Goal: Task Accomplishment & Management: Manage account settings

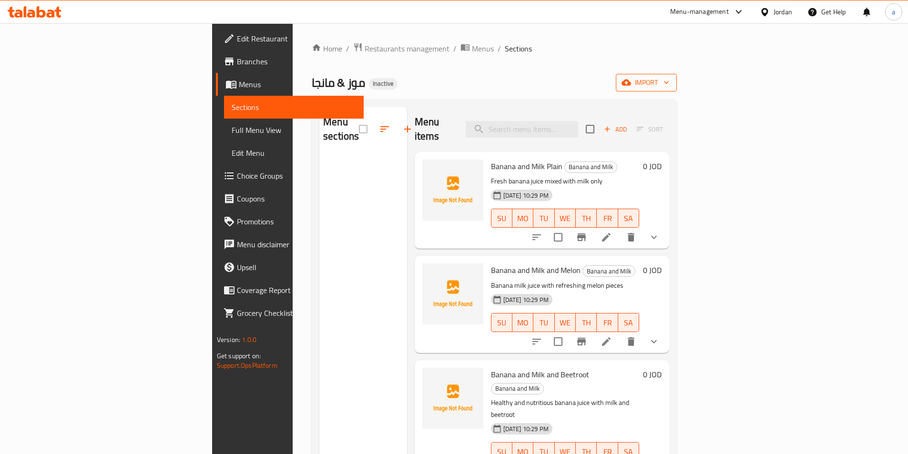
click at [669, 83] on span "import" at bounding box center [646, 83] width 46 height 12
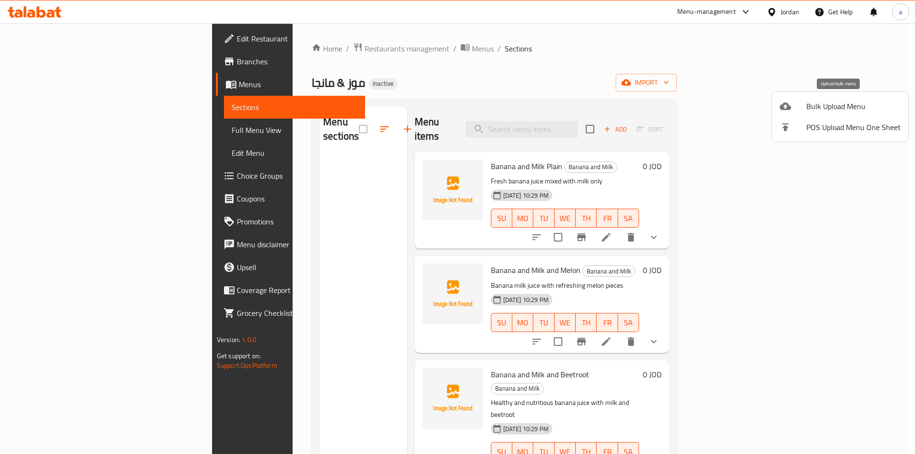
click at [817, 103] on span "Bulk Upload Menu" at bounding box center [853, 106] width 94 height 11
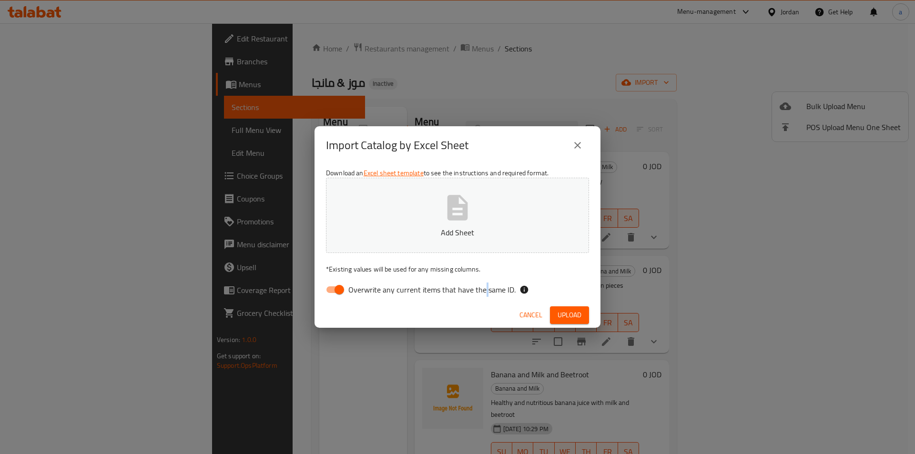
drag, startPoint x: 483, startPoint y: 289, endPoint x: 472, endPoint y: 253, distance: 37.5
click at [483, 289] on span "Overwrite any current items that have the same ID." at bounding box center [431, 289] width 167 height 11
click at [465, 227] on p "Add Sheet" at bounding box center [457, 232] width 233 height 11
click at [344, 290] on input "Overwrite any current items that have the same ID." at bounding box center [339, 290] width 54 height 18
checkbox input "false"
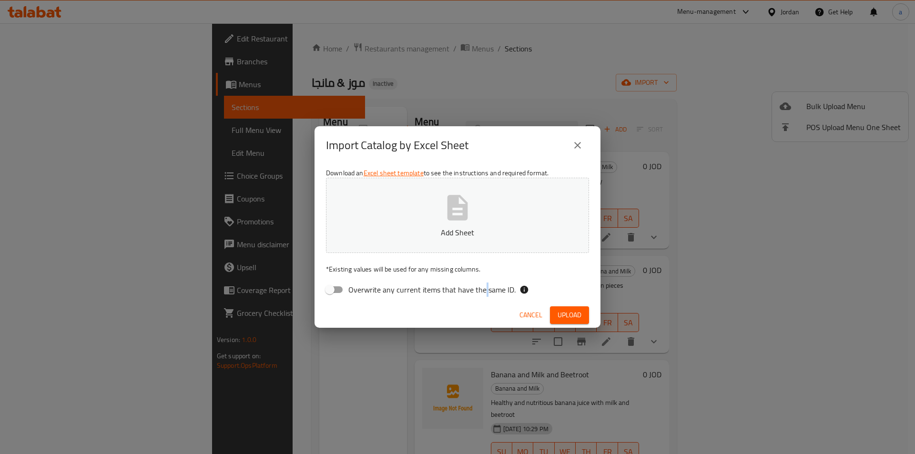
click at [378, 242] on button "Add Sheet" at bounding box center [457, 215] width 263 height 75
click at [489, 237] on p "Add Sheet" at bounding box center [457, 232] width 233 height 11
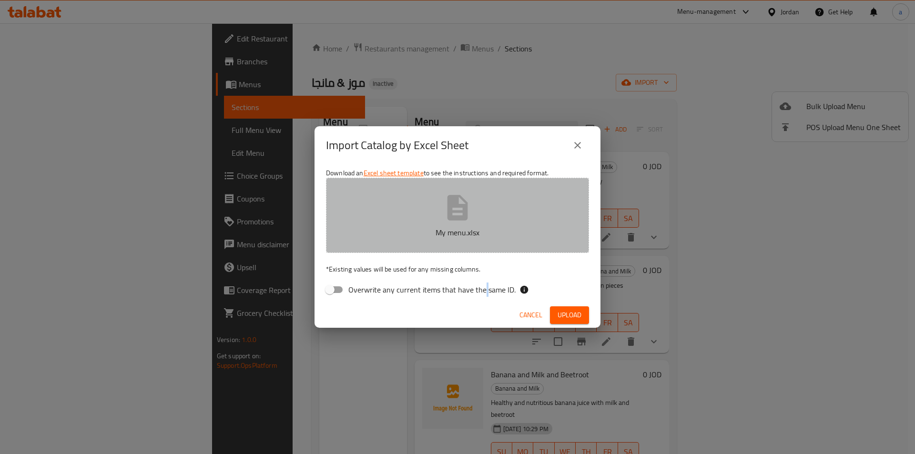
click at [488, 216] on button "My menu.xlsx" at bounding box center [457, 215] width 263 height 75
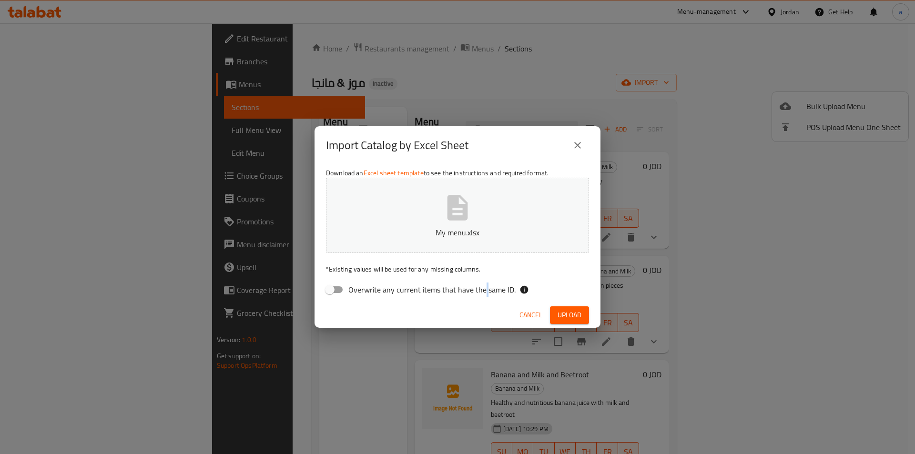
click at [576, 313] on span "Upload" at bounding box center [569, 315] width 24 height 12
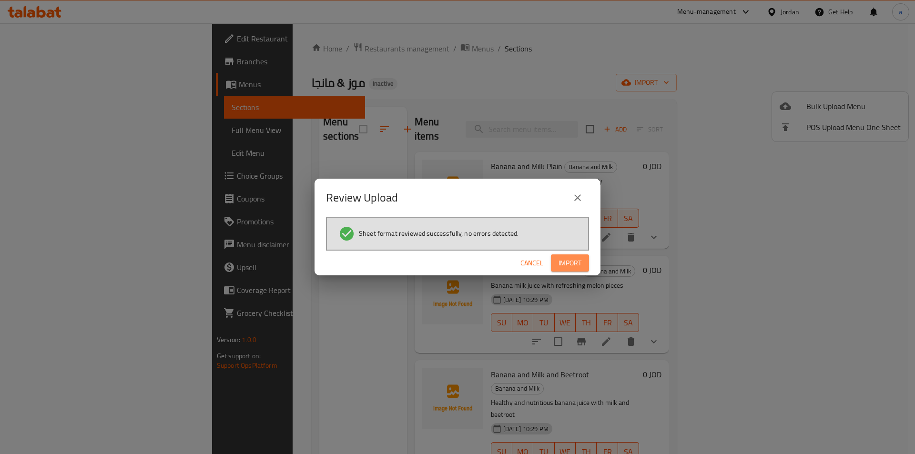
click at [570, 259] on span "Import" at bounding box center [569, 263] width 23 height 12
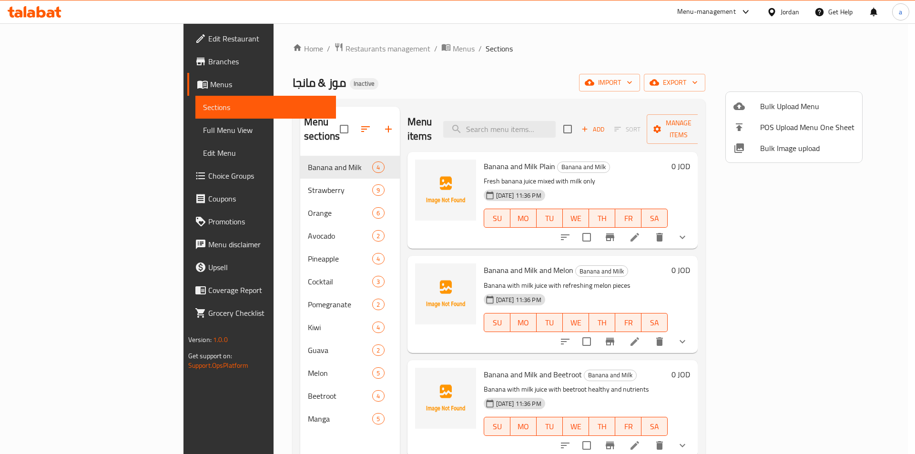
click at [77, 127] on div at bounding box center [457, 227] width 915 height 454
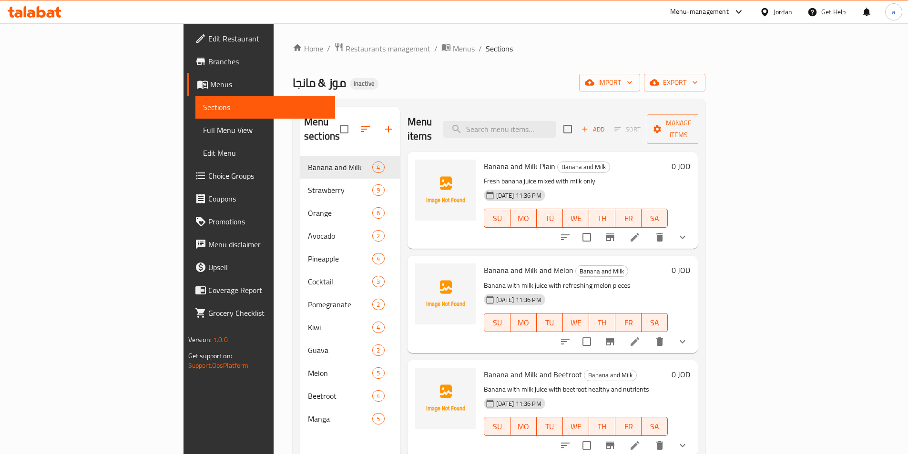
click at [203, 127] on span "Full Menu View" at bounding box center [265, 129] width 124 height 11
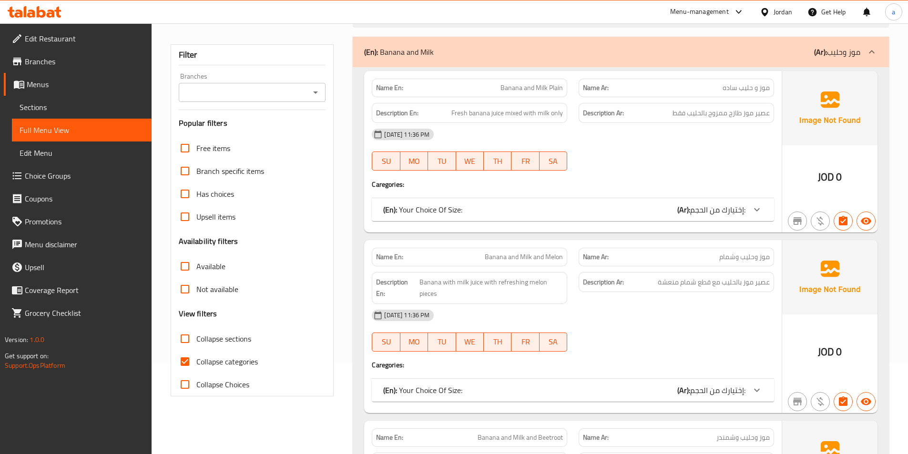
scroll to position [143, 0]
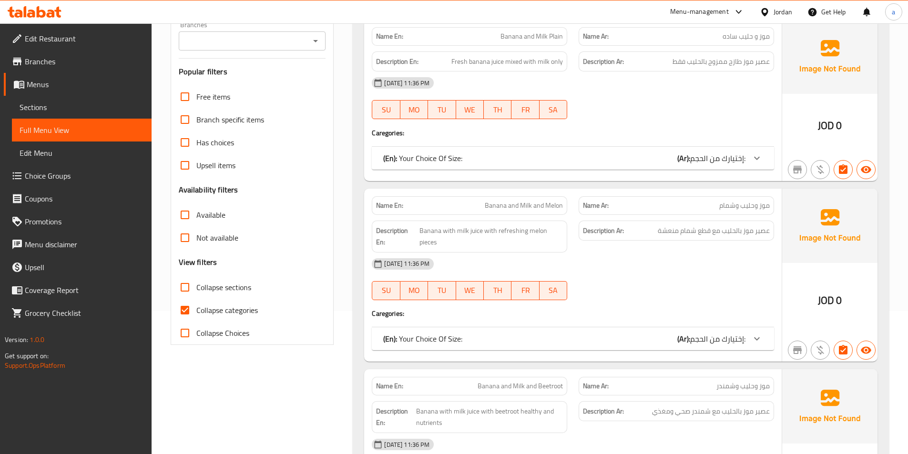
click at [241, 293] on span "Collapse sections" at bounding box center [223, 287] width 55 height 11
click at [196, 294] on input "Collapse sections" at bounding box center [184, 287] width 23 height 23
checkbox input "true"
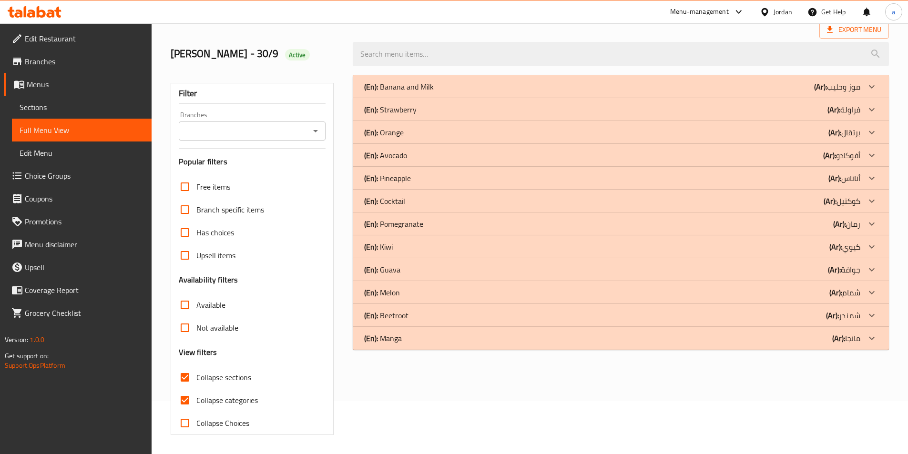
click at [230, 395] on span "Collapse categories" at bounding box center [226, 400] width 61 height 11
click at [196, 389] on input "Collapse categories" at bounding box center [184, 400] width 23 height 23
checkbox input "false"
click at [219, 284] on div "Free items Branch specific items Has choices Upsell items Availability filters …" at bounding box center [252, 304] width 147 height 259
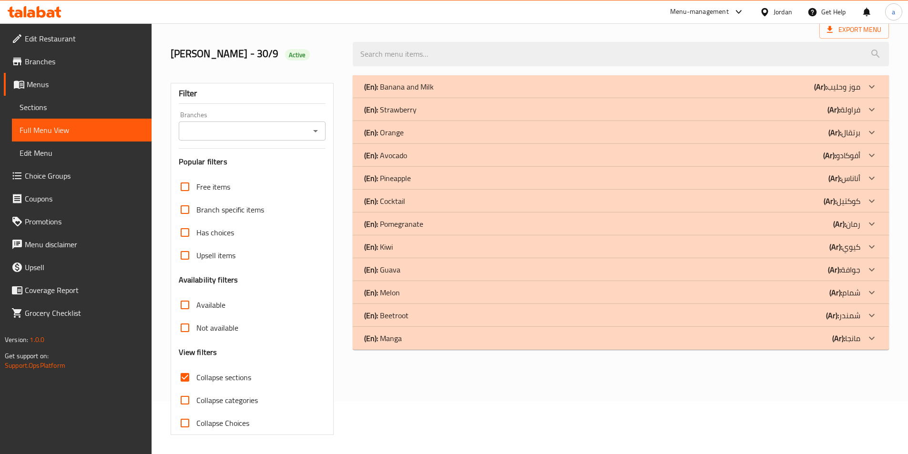
click at [186, 381] on input "Collapse sections" at bounding box center [184, 377] width 23 height 23
checkbox input "false"
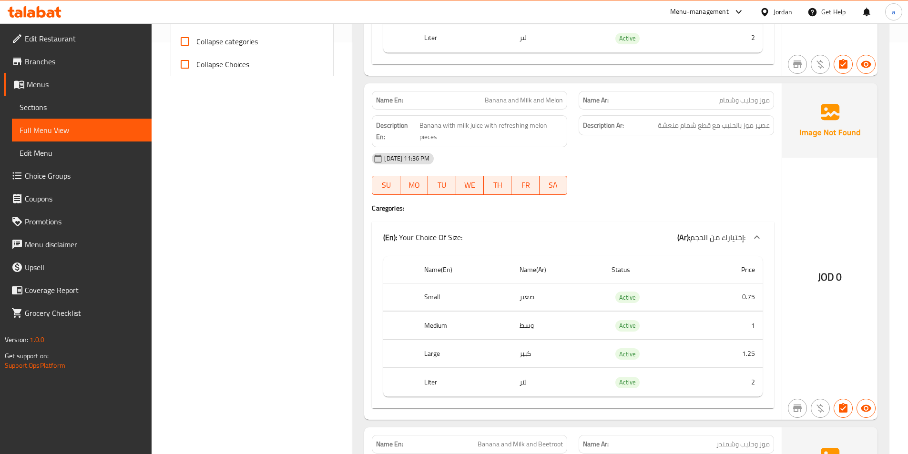
scroll to position [429, 0]
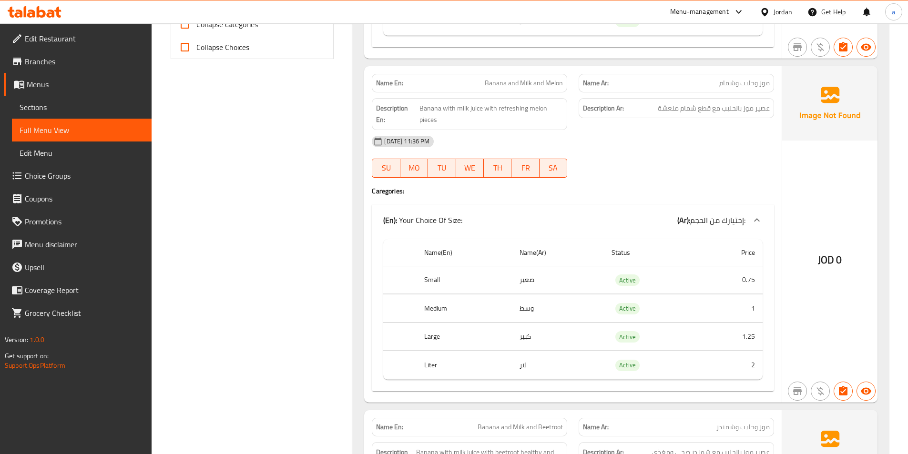
click at [499, 80] on span "Banana and Milk and Melon" at bounding box center [524, 83] width 78 height 10
copy span "Banana and Milk and Melon"
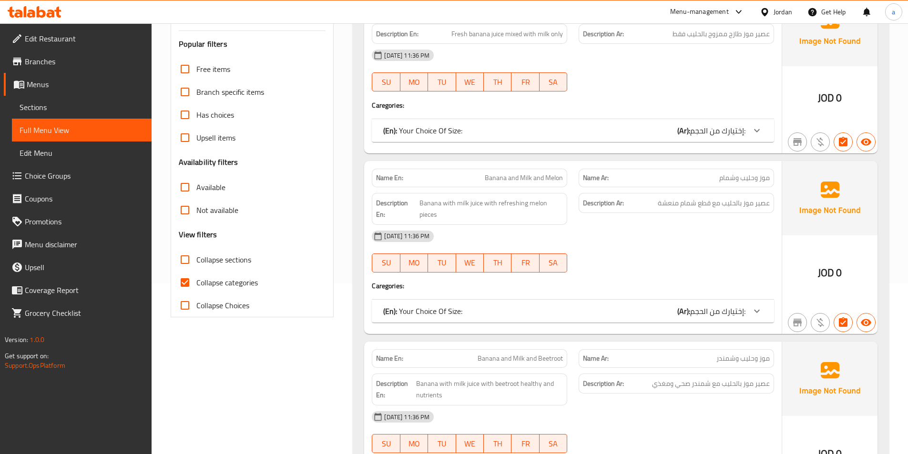
scroll to position [191, 0]
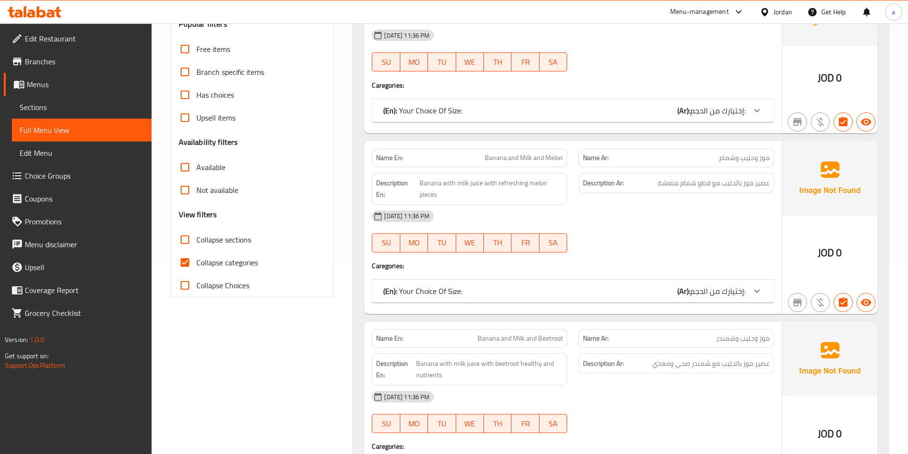
click at [536, 155] on span "Banana and Milk and Melon" at bounding box center [524, 158] width 78 height 10
copy span "Banana and Milk and Melon"
click at [62, 101] on link "Sections" at bounding box center [82, 107] width 140 height 23
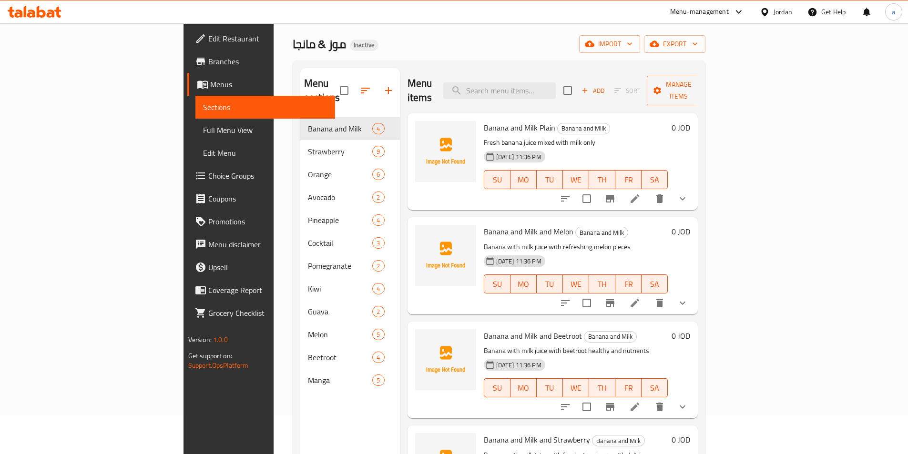
scroll to position [38, 0]
click at [300, 452] on div "Menu sections Banana and Milk 4 Strawberry 9 Orange 6 Avocado 2 Pineapple 4 Coc…" at bounding box center [350, 296] width 100 height 454
click at [640, 298] on icon at bounding box center [634, 303] width 11 height 11
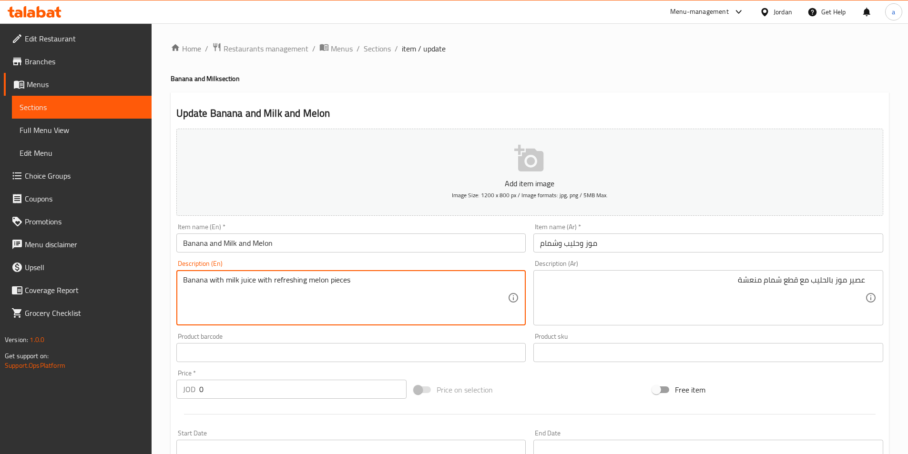
click at [243, 281] on textarea "Banana with milk juice with refreshing melon pieces" at bounding box center [345, 297] width 325 height 45
paste textarea "juice"
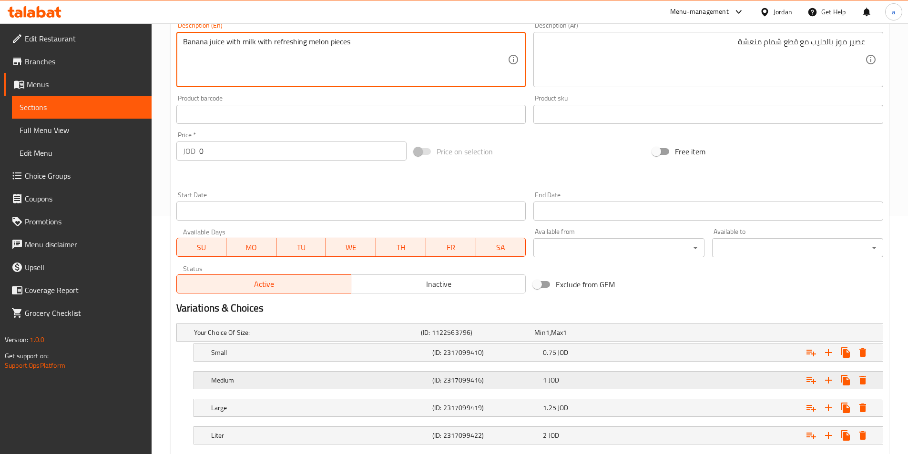
scroll to position [296, 0]
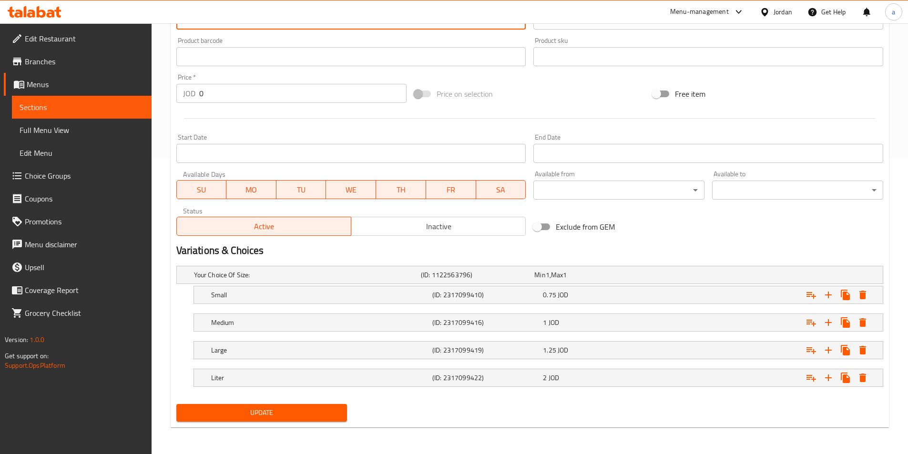
type textarea "Banana juice with milk with refreshing melon pieces"
click at [261, 416] on span "Update" at bounding box center [262, 413] width 156 height 12
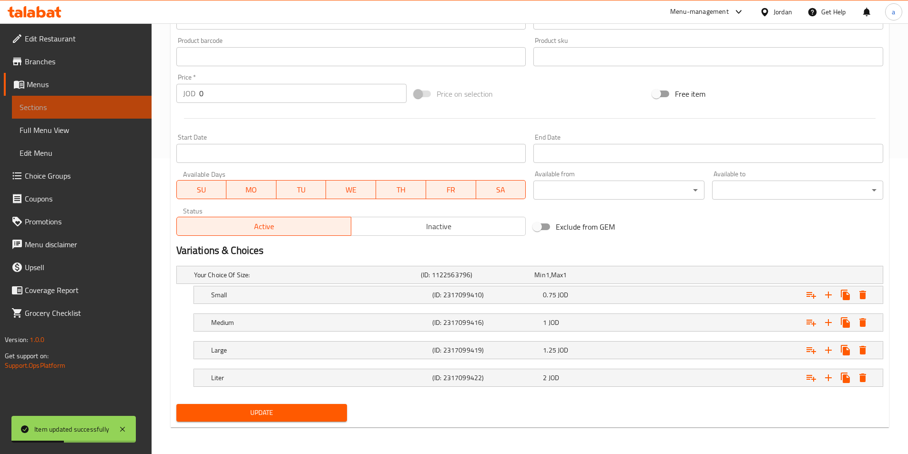
click at [60, 110] on span "Sections" at bounding box center [82, 106] width 124 height 11
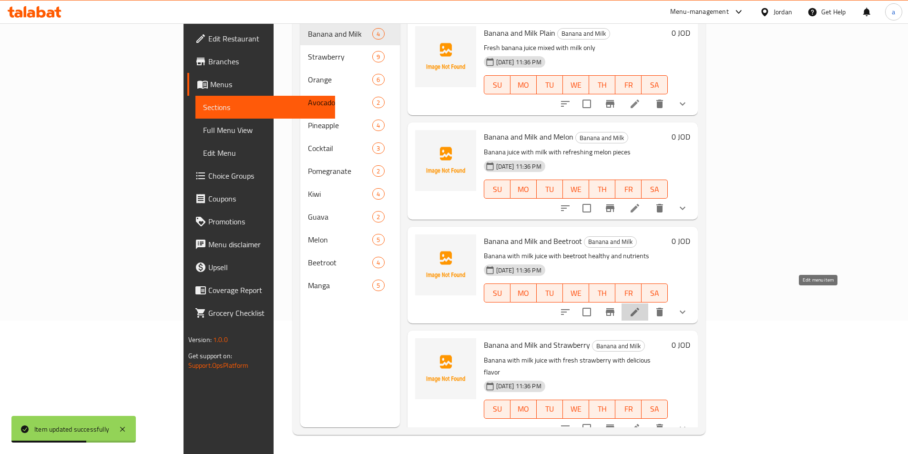
click at [640, 306] on icon at bounding box center [634, 311] width 11 height 11
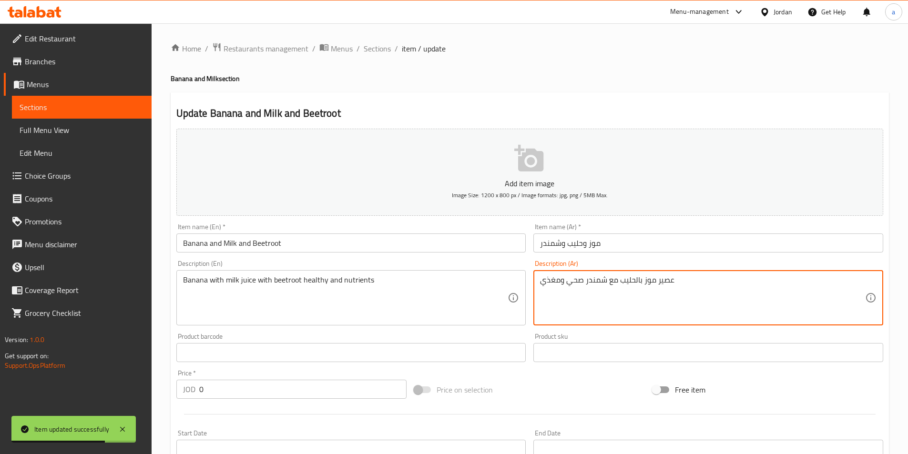
click at [676, 293] on textarea "عصير موز بالحليب مع شمندر صحي ومغذي" at bounding box center [702, 297] width 325 height 45
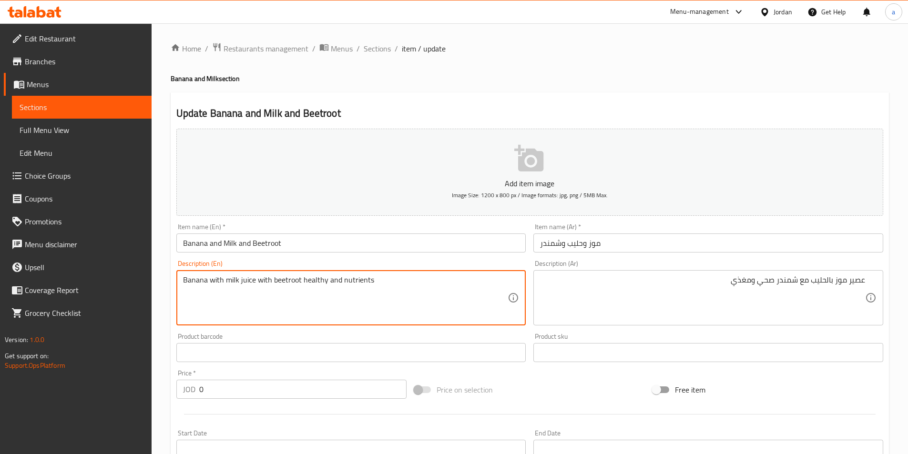
click at [245, 283] on textarea "Banana with milk juice with beetroot healthy and nutrients" at bounding box center [345, 297] width 325 height 45
click at [205, 279] on textarea "Banana with milk with beetroot healthy and nutrients" at bounding box center [345, 297] width 325 height 45
paste textarea "juice"
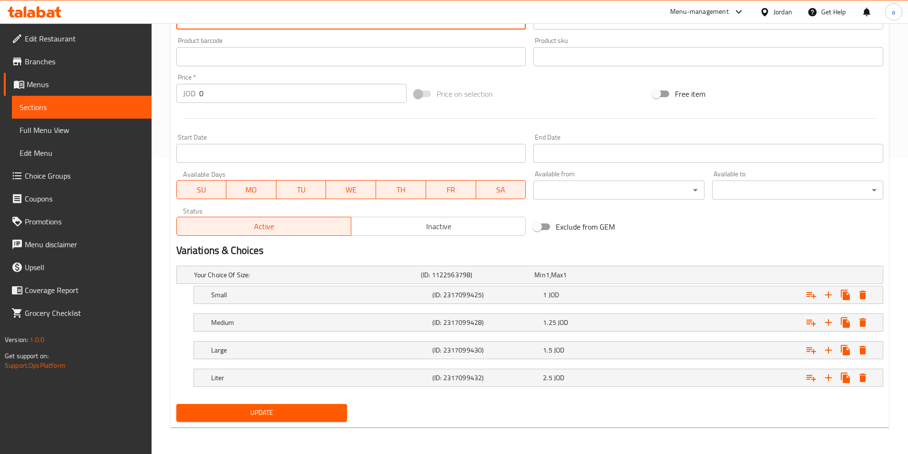
type textarea "Banana juice with milk with beetroot healthy and nutrients"
click at [260, 408] on span "Update" at bounding box center [262, 413] width 156 height 12
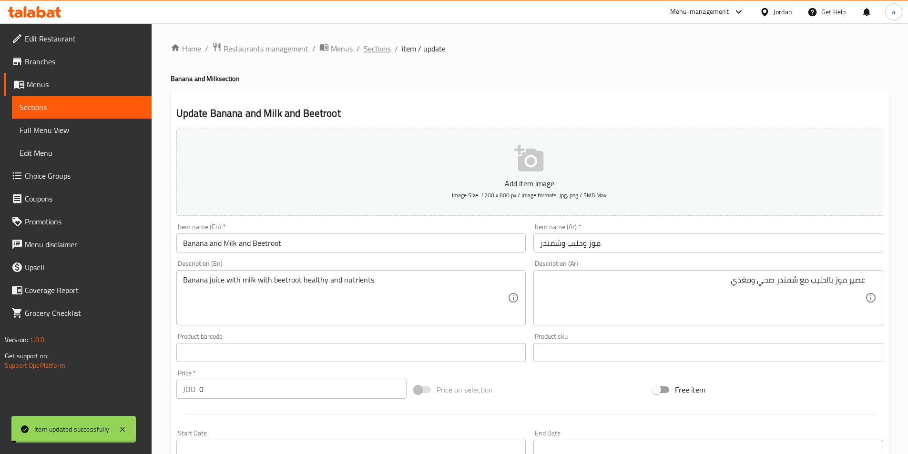
click at [374, 46] on span "Sections" at bounding box center [377, 48] width 27 height 11
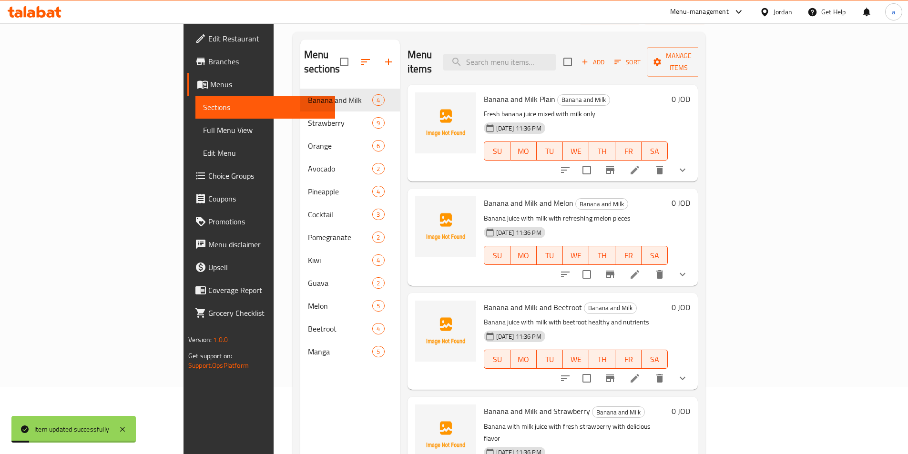
scroll to position [133, 0]
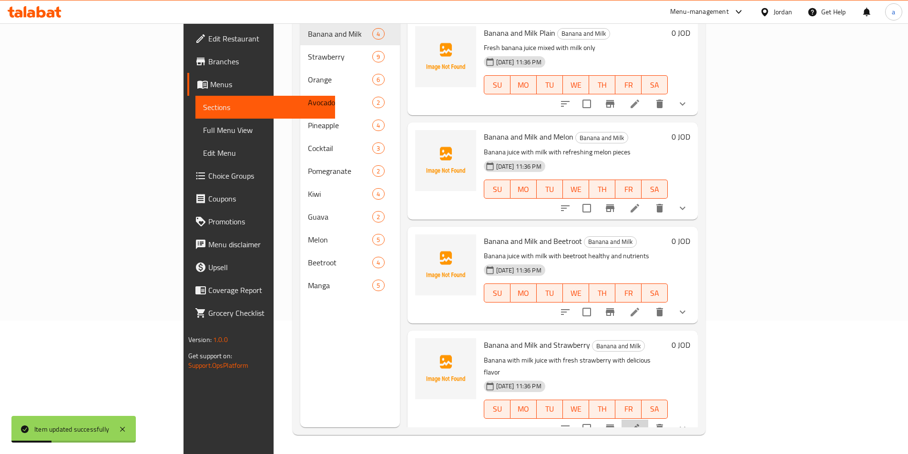
click at [648, 420] on li at bounding box center [634, 428] width 27 height 17
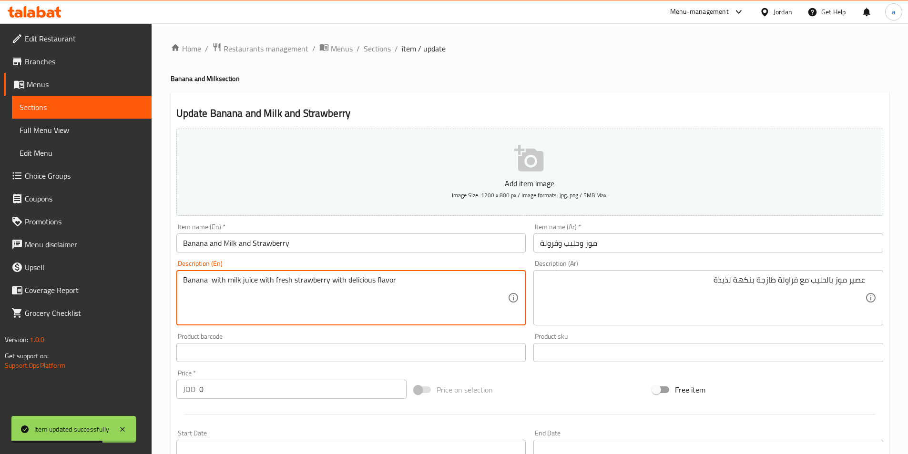
paste textarea "juice"
click at [259, 281] on textarea "Banana juice with milk juice with fresh strawberry with delicious flavor" at bounding box center [345, 297] width 325 height 45
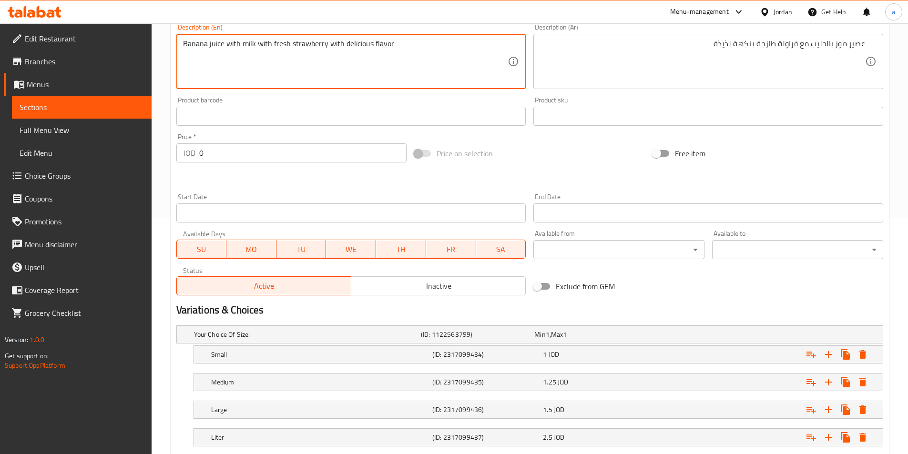
scroll to position [296, 0]
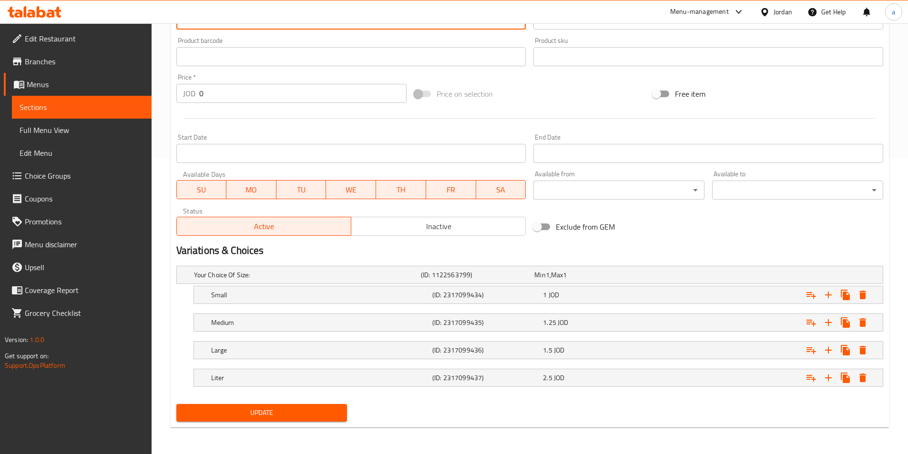
type textarea "Banana juice with milk with fresh strawberry with delicious flavor"
click at [278, 418] on span "Update" at bounding box center [262, 413] width 156 height 12
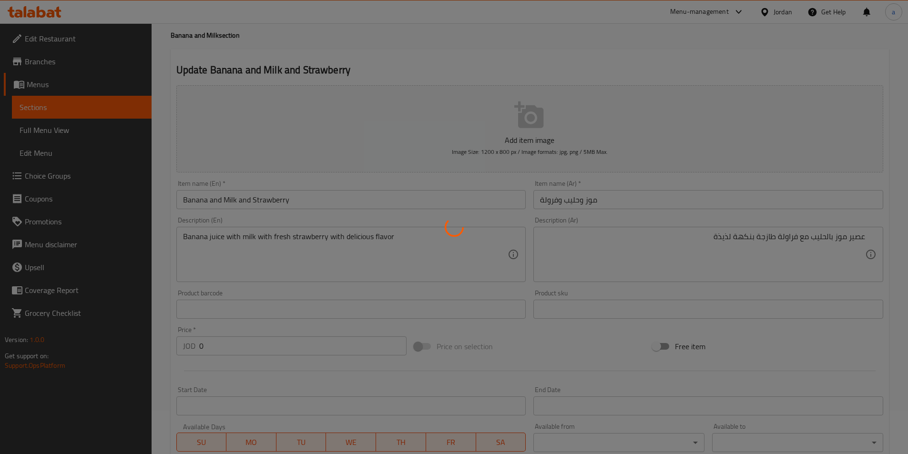
scroll to position [0, 0]
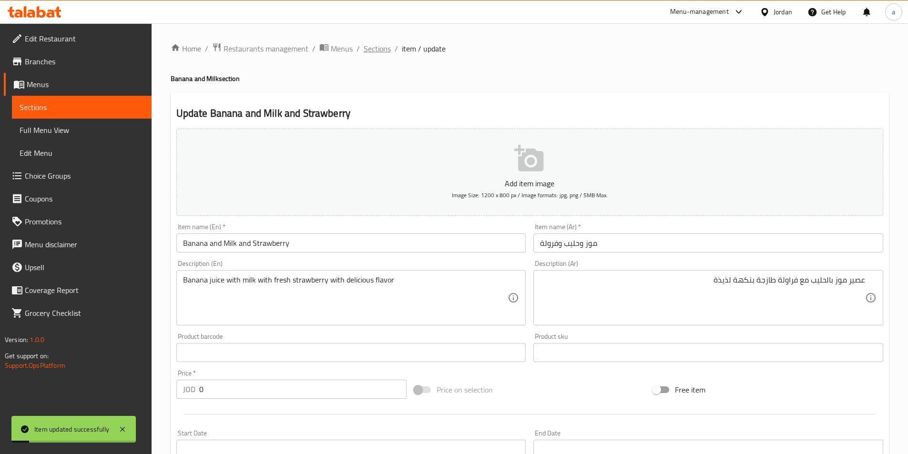
click at [366, 47] on span "Sections" at bounding box center [377, 48] width 27 height 11
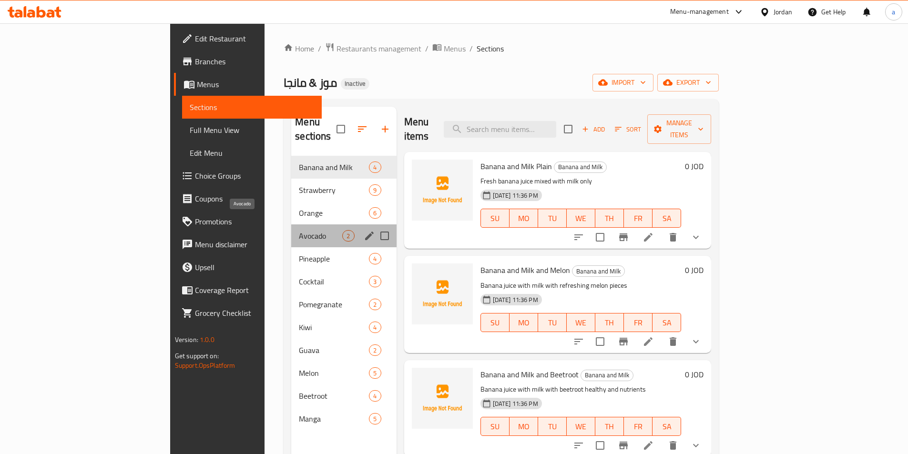
click at [299, 230] on span "Avocado" at bounding box center [320, 235] width 43 height 11
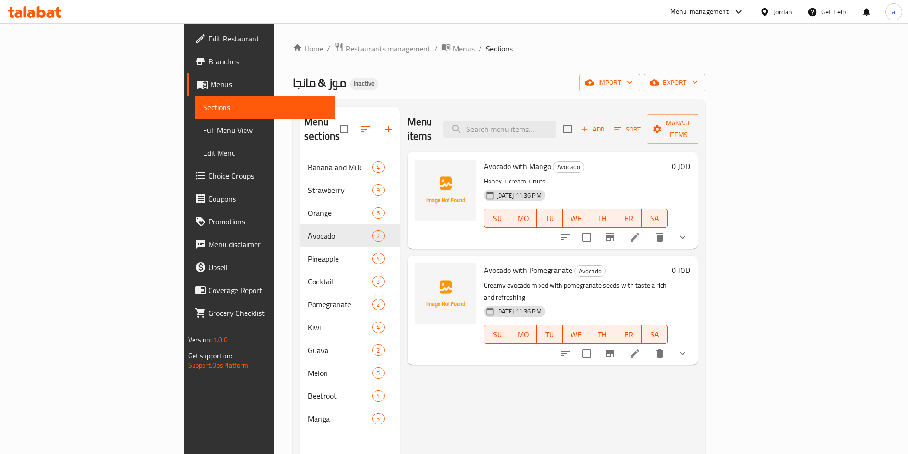
click at [640, 348] on icon at bounding box center [634, 353] width 11 height 11
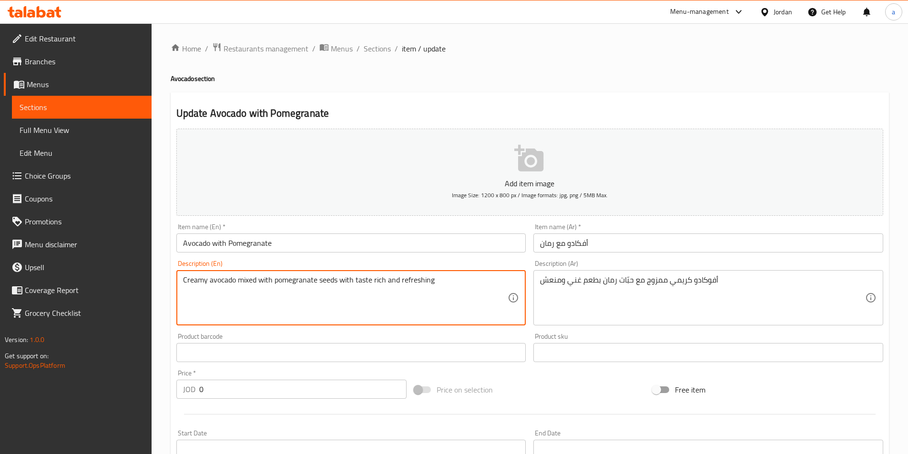
type textarea "Creamy avocado mixed with pomegranate seeds with taste rich and refreshing"
click at [325, 278] on textarea "Creamy avocado mixed with pomegranate seeds with taste rich and refreshing" at bounding box center [345, 297] width 325 height 45
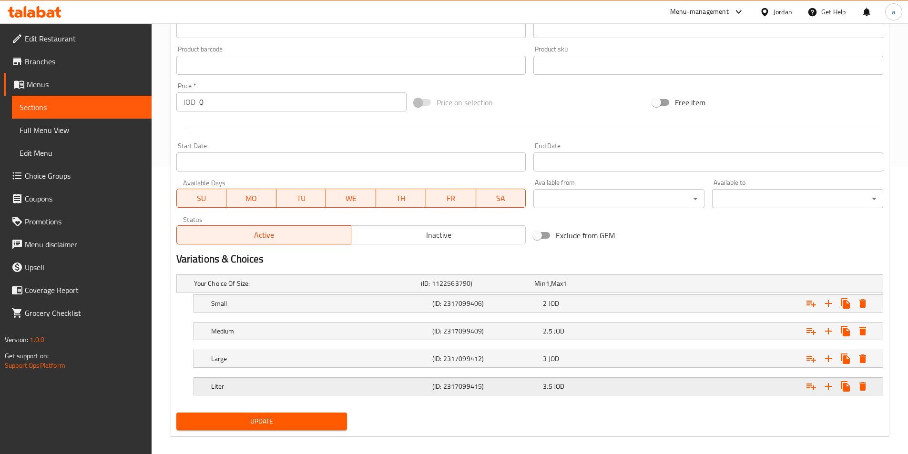
scroll to position [296, 0]
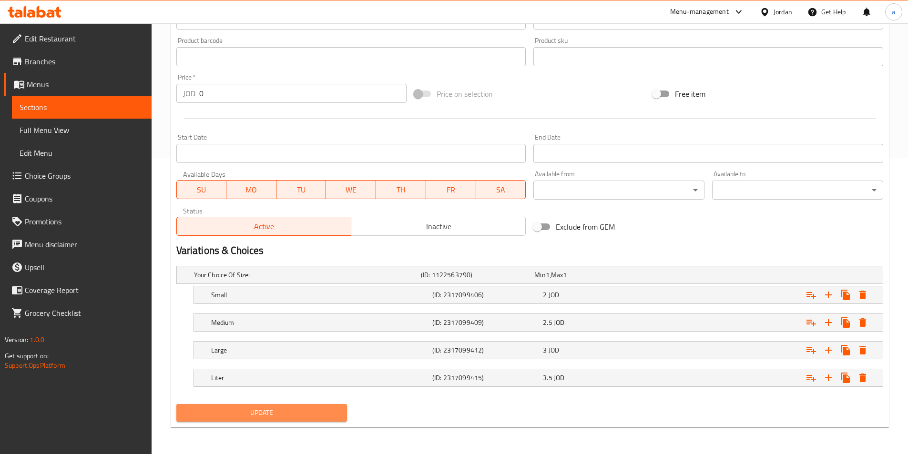
drag, startPoint x: 303, startPoint y: 407, endPoint x: 313, endPoint y: 370, distance: 38.5
click at [303, 407] on span "Update" at bounding box center [262, 413] width 156 height 12
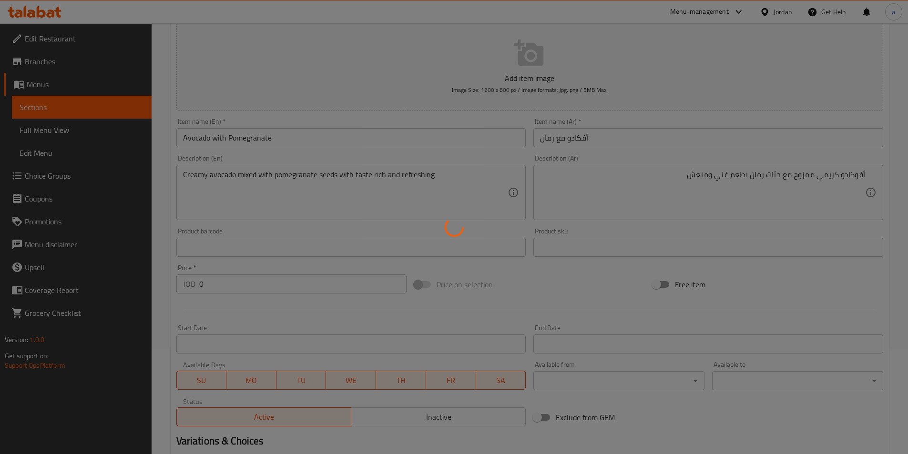
scroll to position [0, 0]
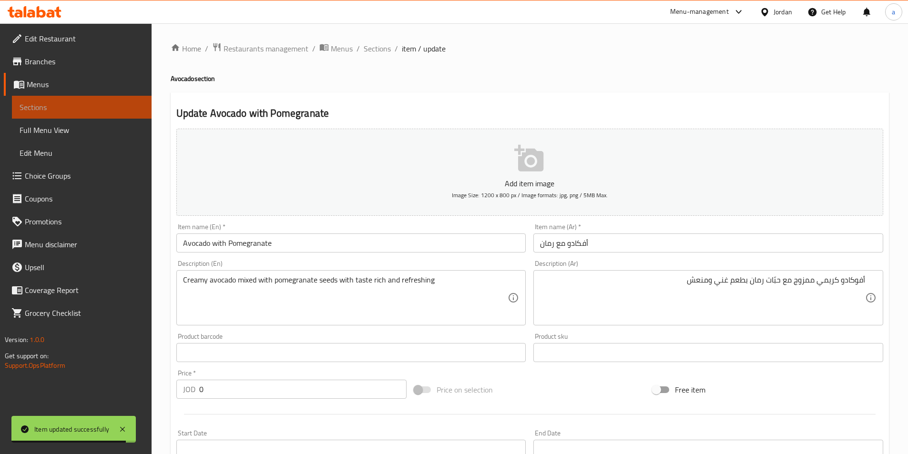
click at [105, 109] on span "Sections" at bounding box center [82, 106] width 124 height 11
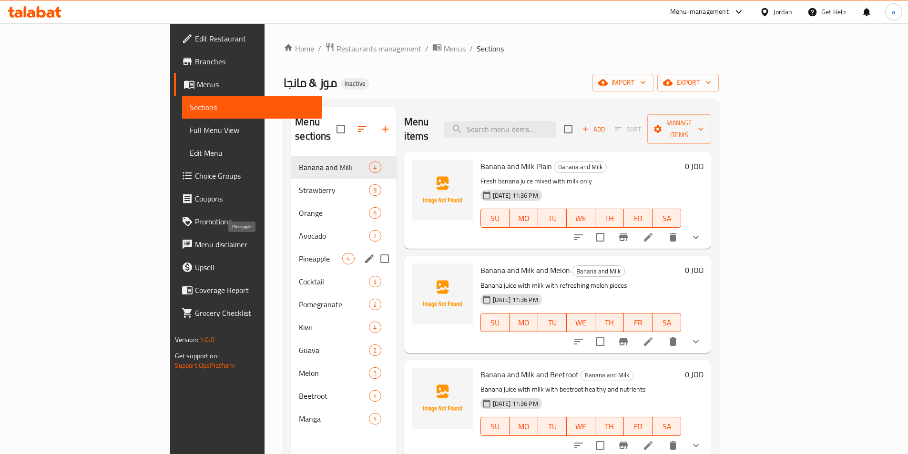
click at [299, 253] on span "Pineapple" at bounding box center [320, 258] width 43 height 11
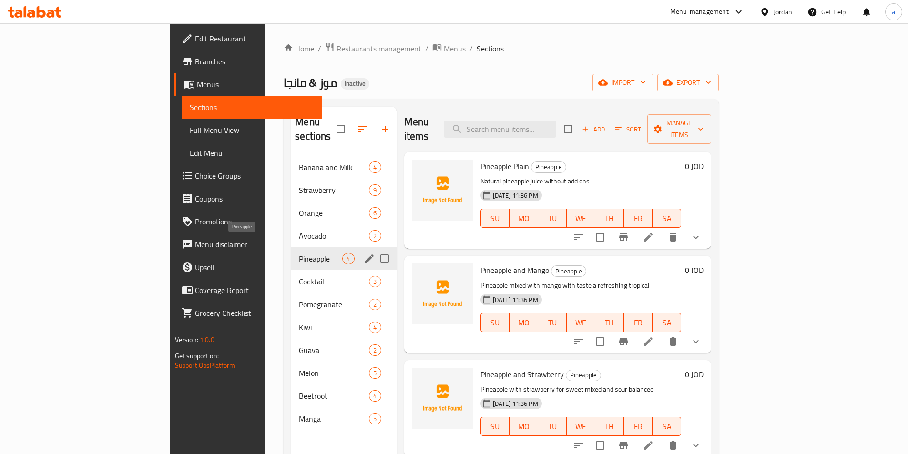
scroll to position [133, 0]
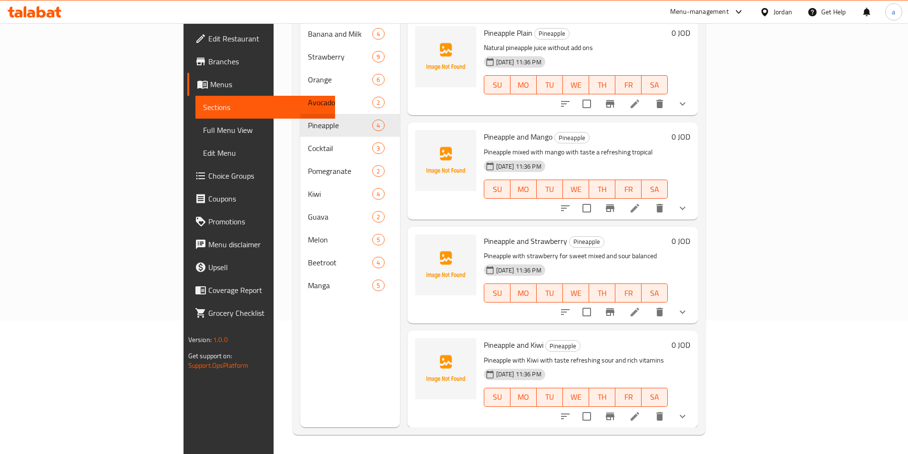
click at [640, 411] on icon at bounding box center [634, 416] width 11 height 11
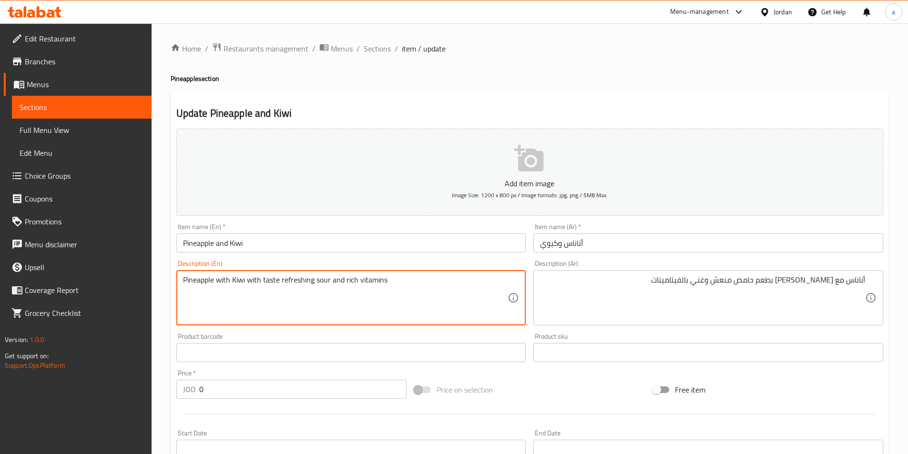
click at [323, 279] on textarea "Pineapple with Kiwi with taste refreshing sour and rich vitamins" at bounding box center [345, 297] width 325 height 45
paste textarea "sour"
click at [236, 275] on textarea "Pineapple with Kiwi with taste sour refreshing and rich vitamins" at bounding box center [345, 297] width 325 height 45
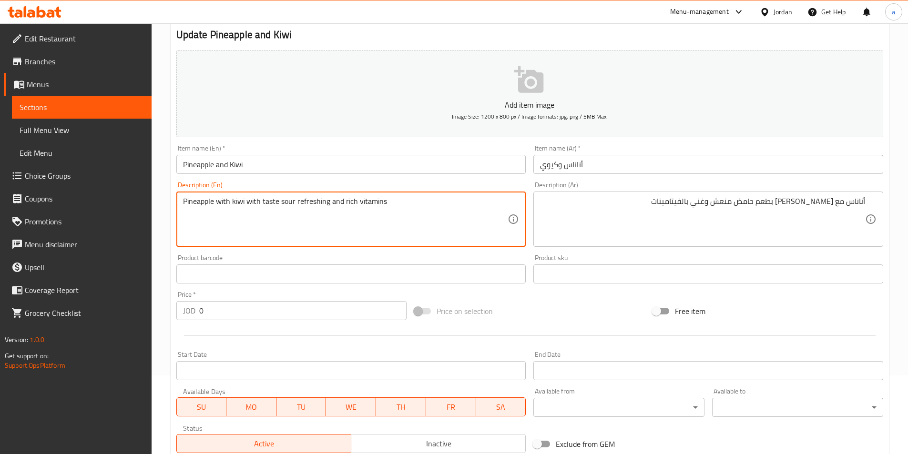
scroll to position [286, 0]
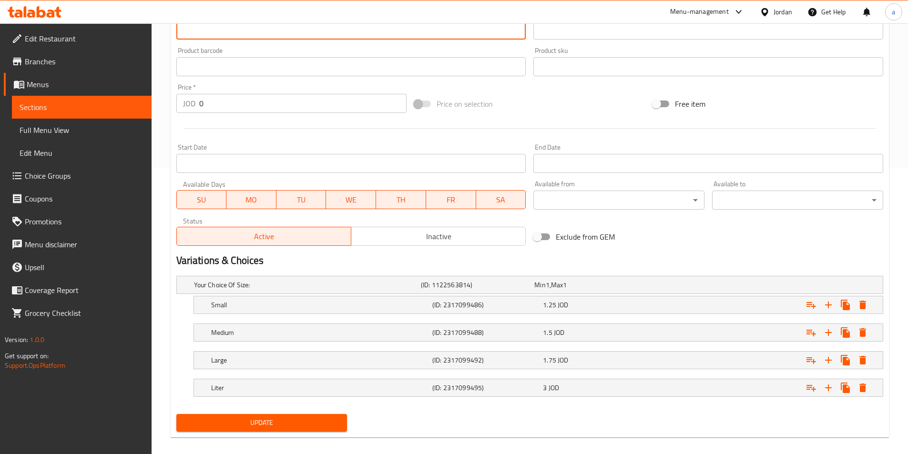
type textarea "Pineapple with kiwi with taste sour refreshing and rich vitamins"
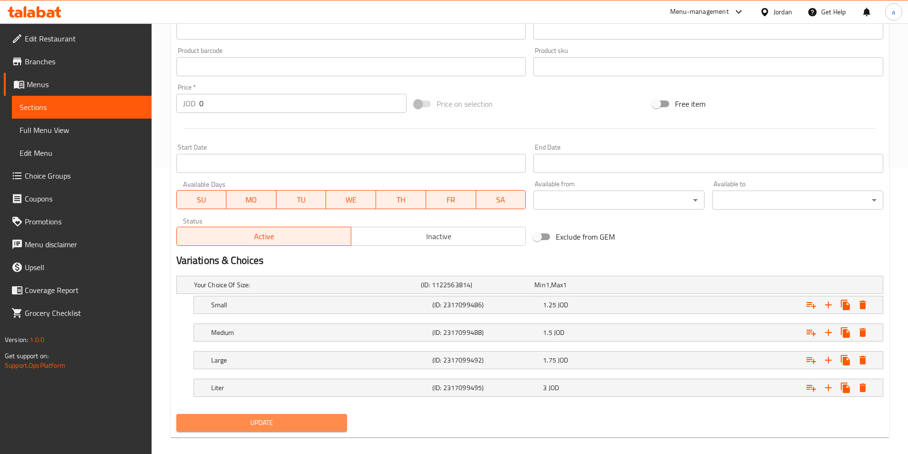
click at [275, 419] on span "Update" at bounding box center [262, 423] width 156 height 12
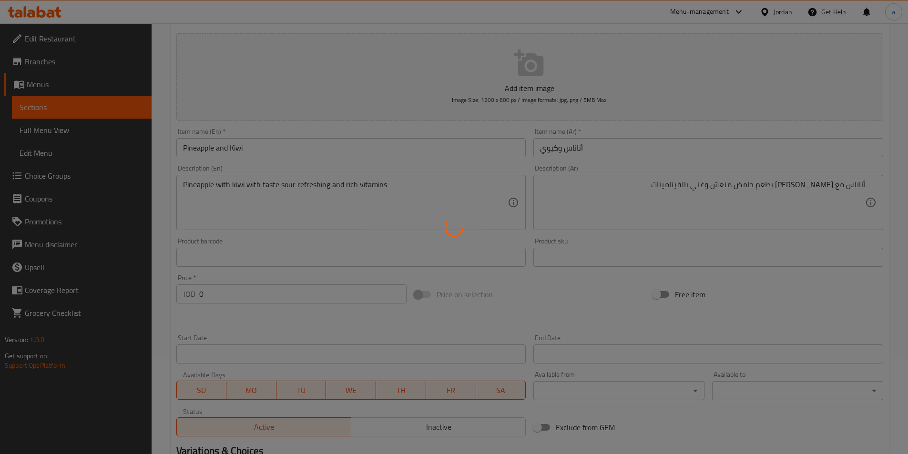
scroll to position [0, 0]
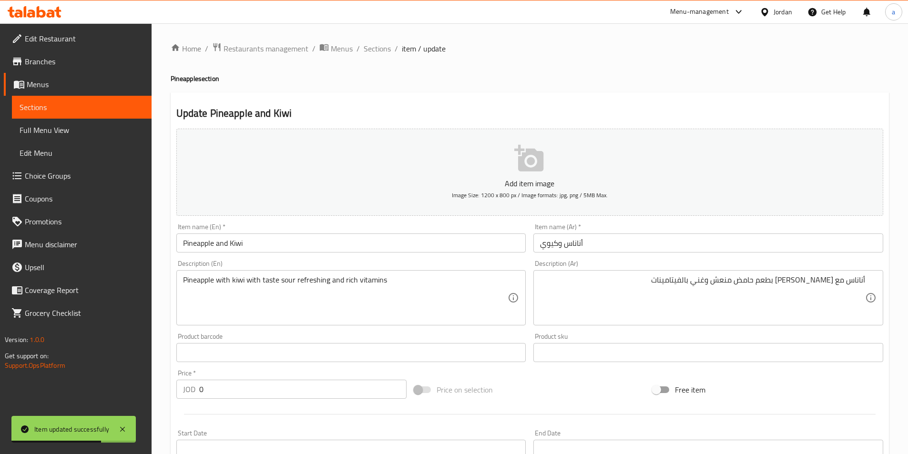
click at [66, 107] on span "Sections" at bounding box center [82, 106] width 124 height 11
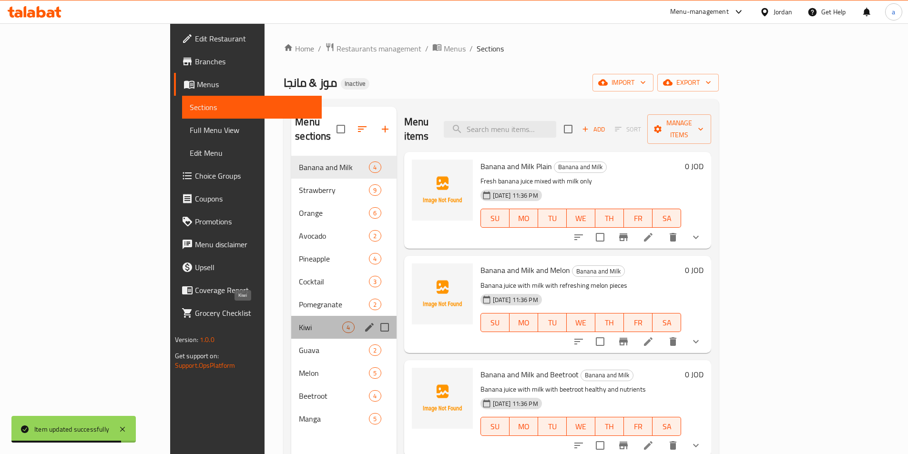
click at [299, 322] on span "Kiwi" at bounding box center [320, 327] width 43 height 11
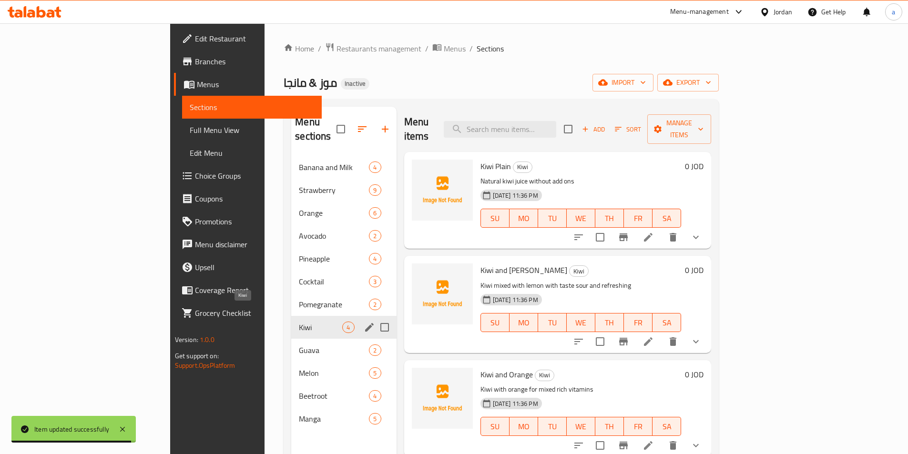
scroll to position [133, 0]
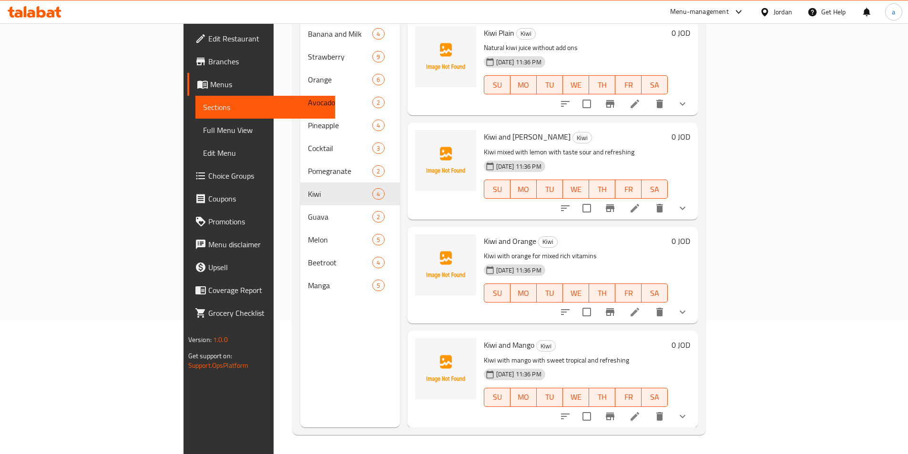
click at [648, 408] on li at bounding box center [634, 416] width 27 height 17
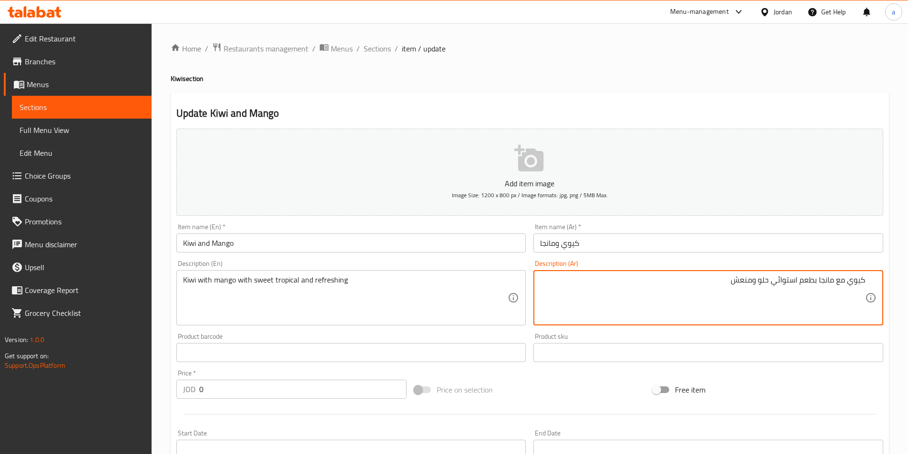
click at [512, 293] on icon at bounding box center [512, 297] width 11 height 11
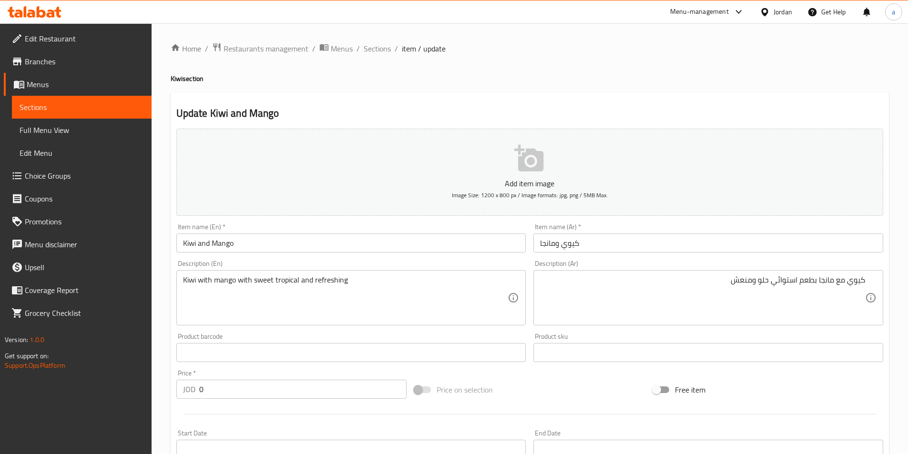
click at [459, 265] on div "Description (En) Kiwi with mango with sweet tropical and refreshing Description…" at bounding box center [351, 292] width 350 height 65
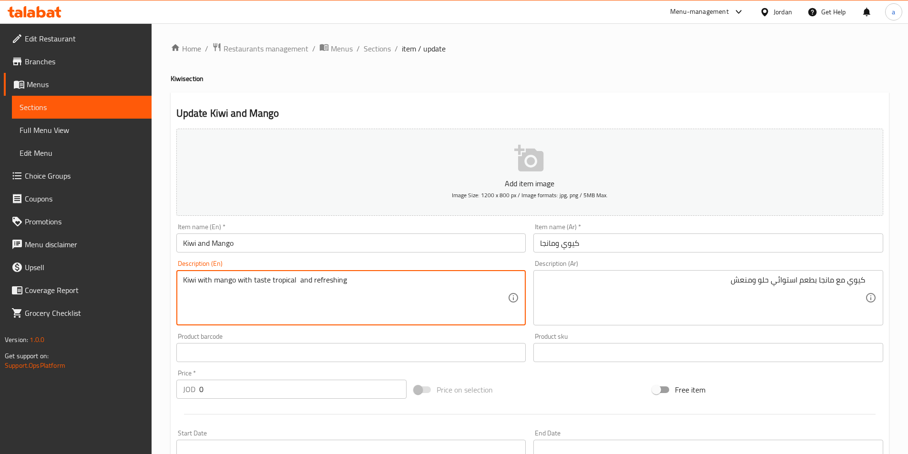
paste textarea "sweet"
type textarea "Kiwi with mango with taste tropical sweet and refreshing"
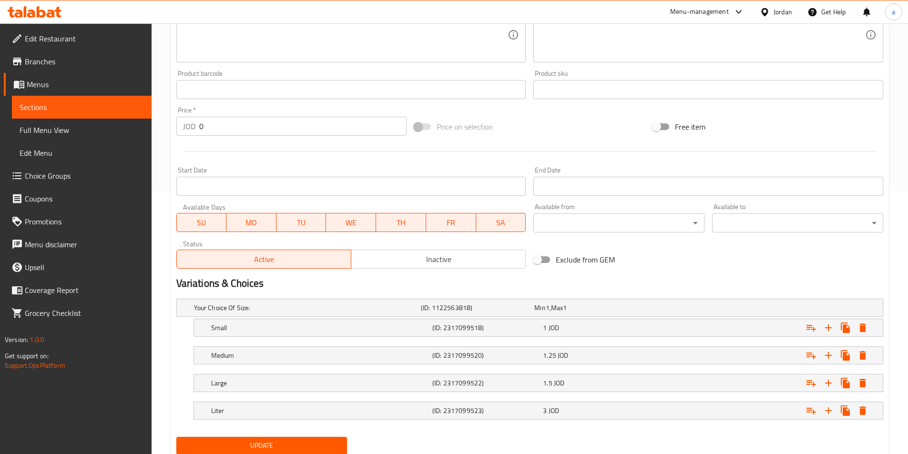
scroll to position [296, 0]
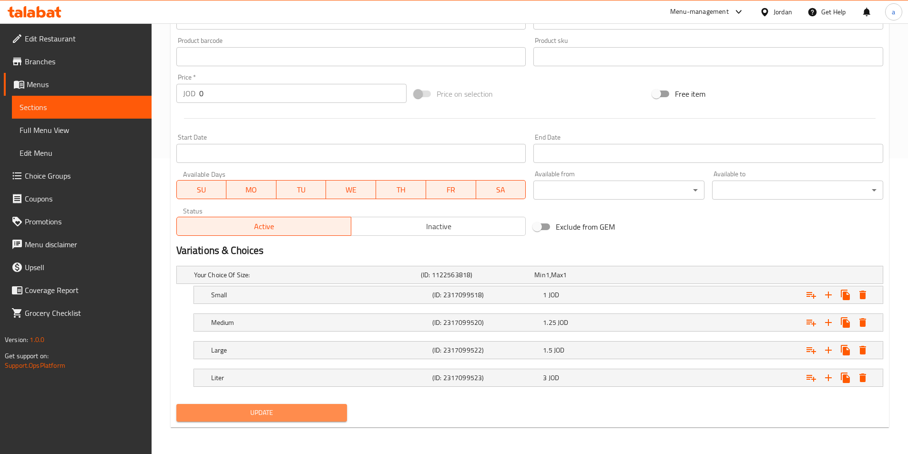
click at [264, 410] on span "Update" at bounding box center [262, 413] width 156 height 12
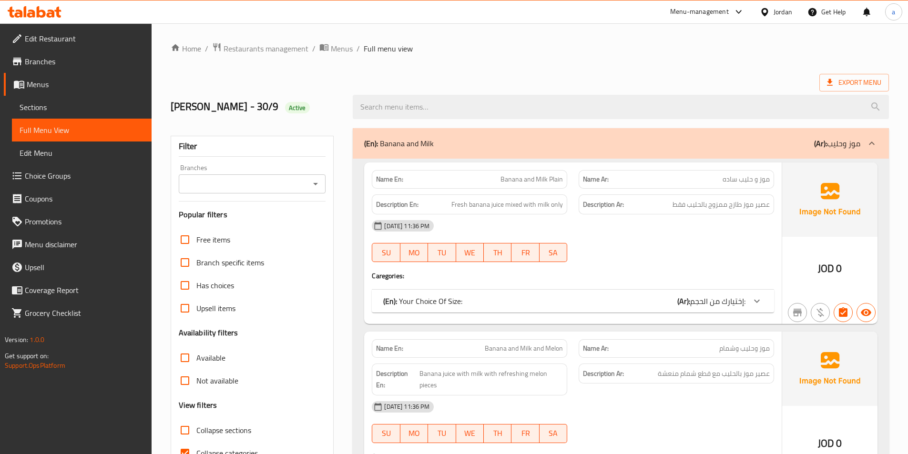
scroll to position [143, 0]
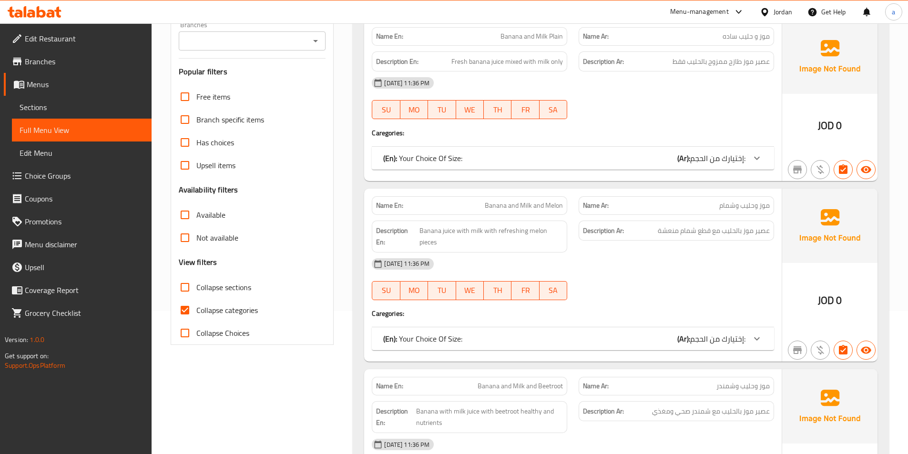
click at [216, 315] on span "Collapse categories" at bounding box center [226, 309] width 61 height 11
click at [196, 315] on input "Collapse categories" at bounding box center [184, 310] width 23 height 23
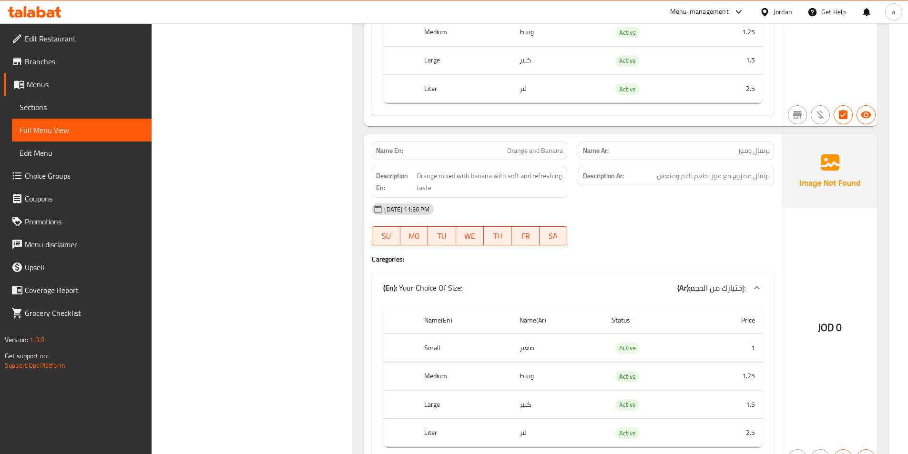
scroll to position [4860, 0]
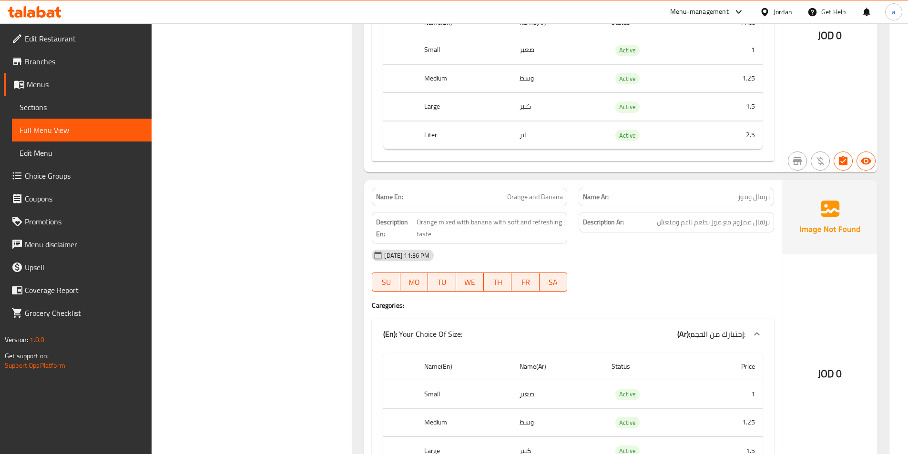
click at [510, 195] on span "Orange and Banana" at bounding box center [535, 197] width 56 height 10
copy span "Orange and Banana"
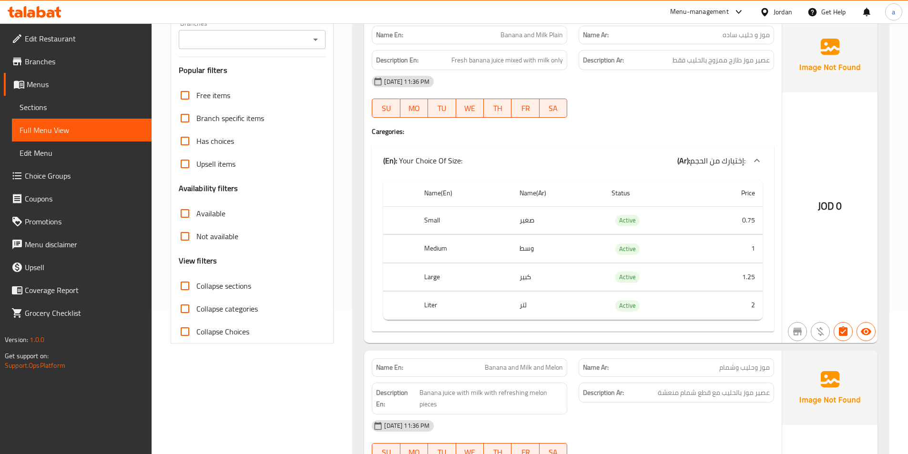
scroll to position [143, 0]
click at [186, 308] on input "Collapse categories" at bounding box center [184, 310] width 23 height 23
checkbox input "true"
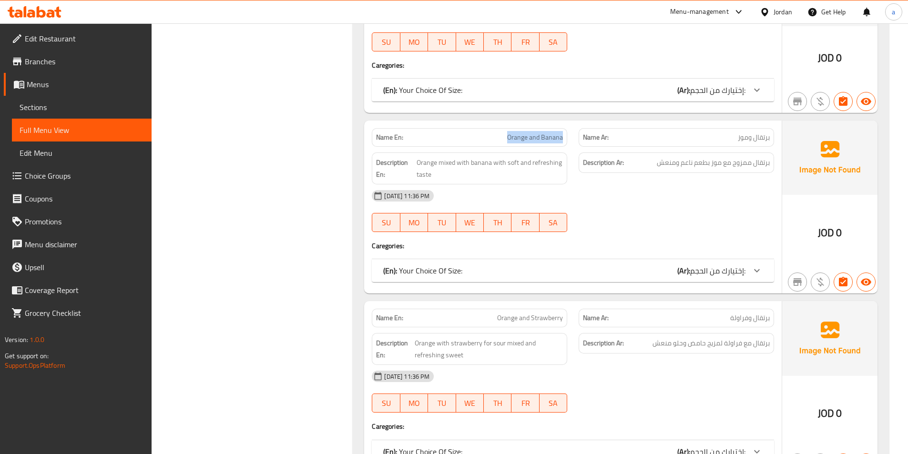
scroll to position [2637, 0]
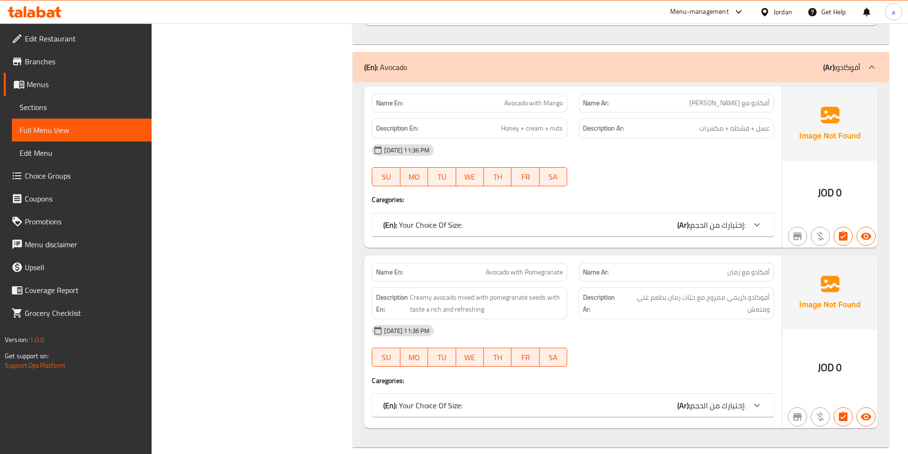
scroll to position [3638, 0]
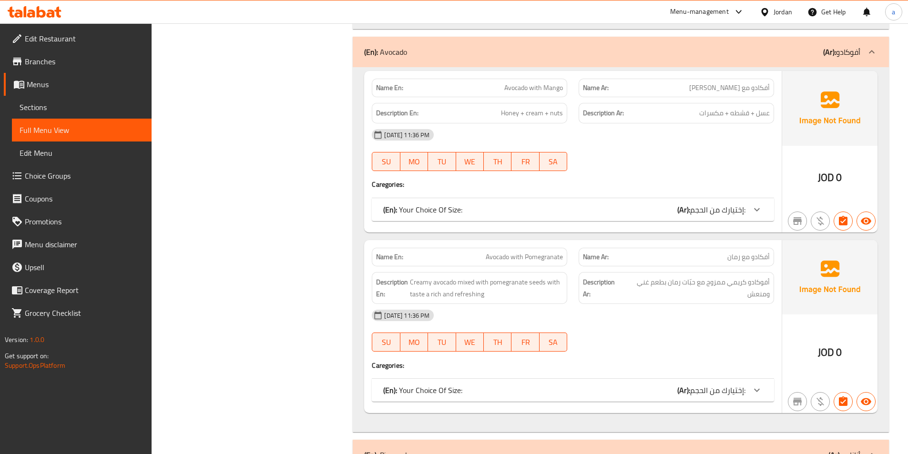
click at [523, 262] on span "Avocado with Pomegranate" at bounding box center [524, 257] width 77 height 10
copy span "Avocado with Pomegranate"
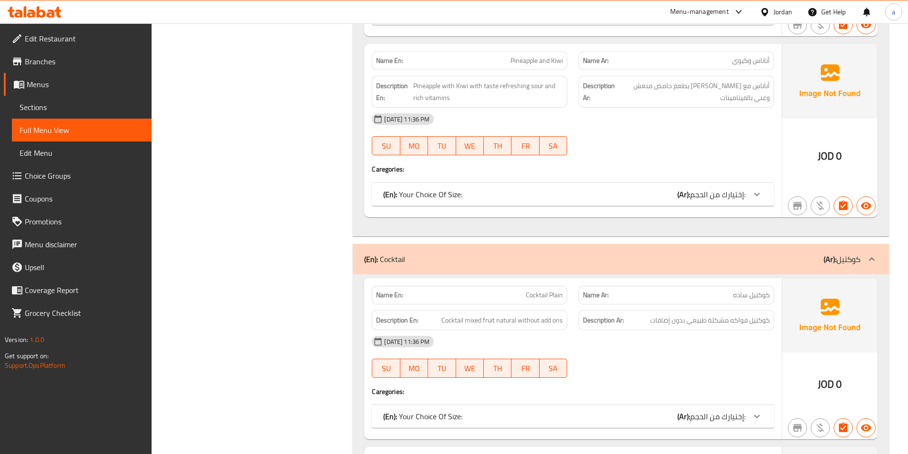
scroll to position [4543, 0]
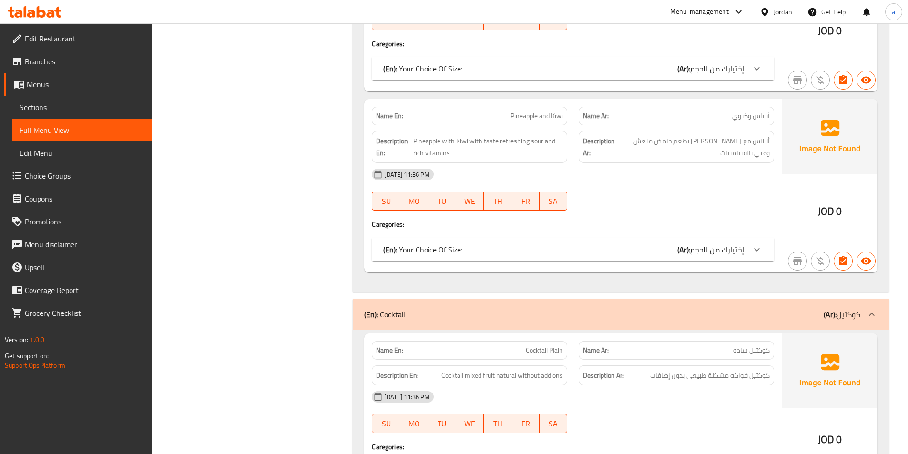
click at [540, 115] on span "Pineapple and Kiwi" at bounding box center [536, 116] width 52 height 10
click at [526, 112] on span "Pineapple and Kiwi" at bounding box center [536, 116] width 52 height 10
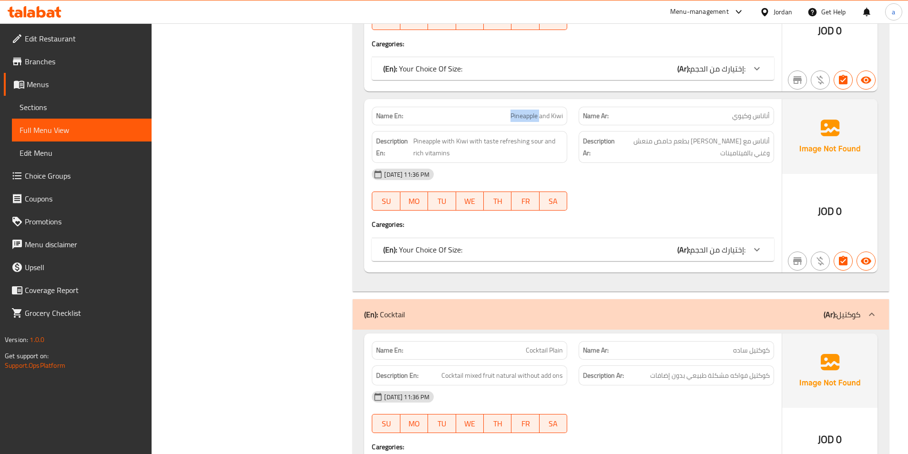
click at [526, 112] on span "Pineapple and Kiwi" at bounding box center [536, 116] width 52 height 10
copy span "Pineapple and Kiwi"
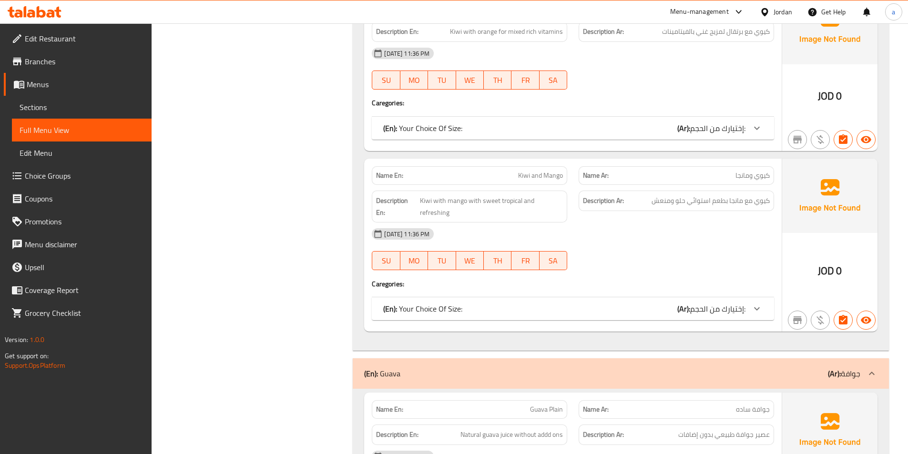
scroll to position [6211, 0]
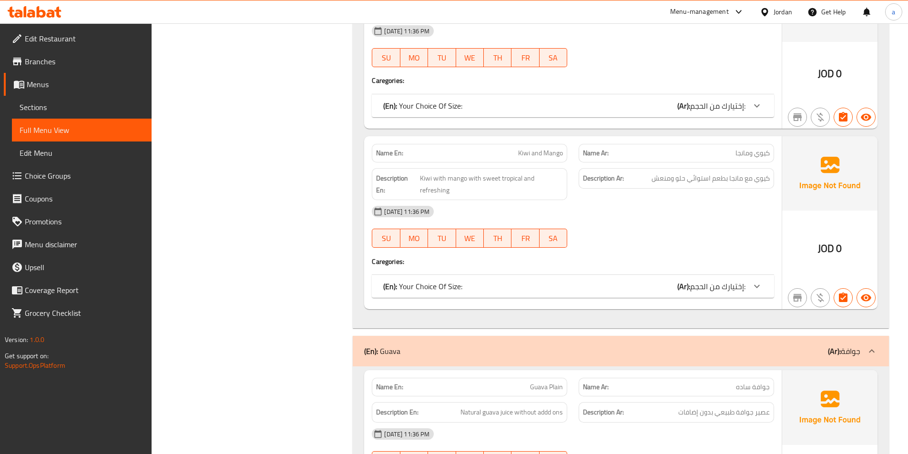
click at [533, 153] on span "Kiwi and Mango" at bounding box center [540, 153] width 45 height 10
copy span "Kiwi and Mango"
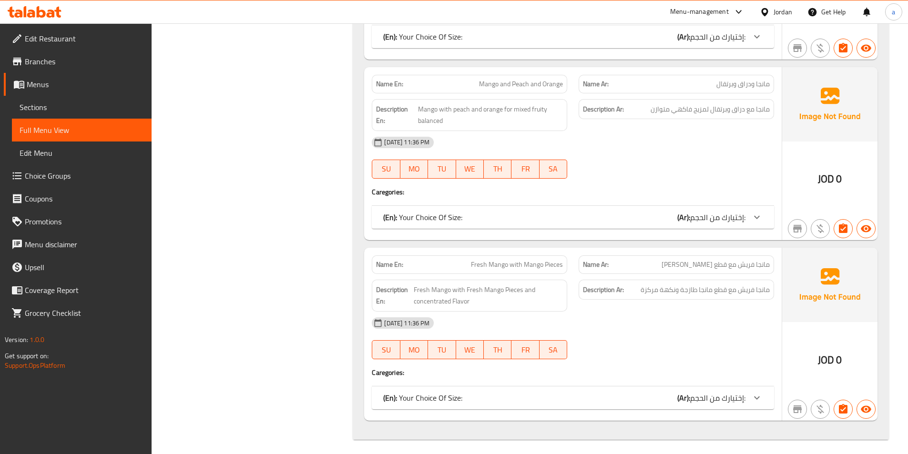
scroll to position [9138, 0]
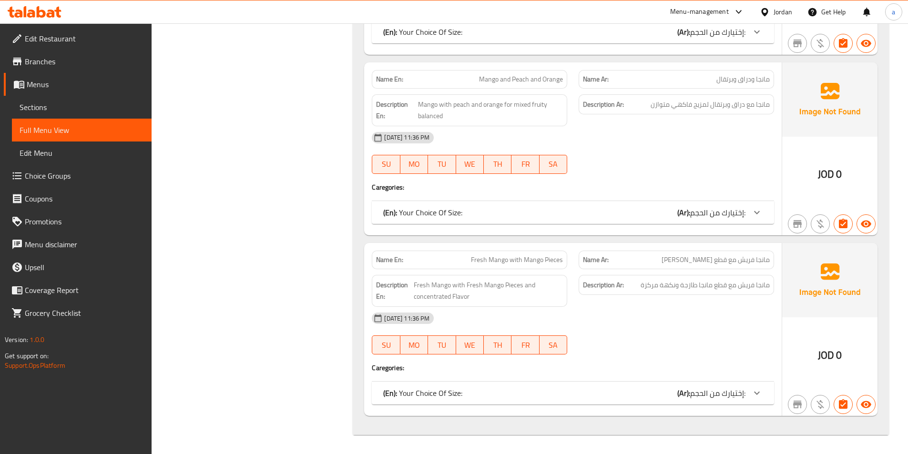
click at [85, 120] on link "Full Menu View" at bounding box center [82, 130] width 140 height 23
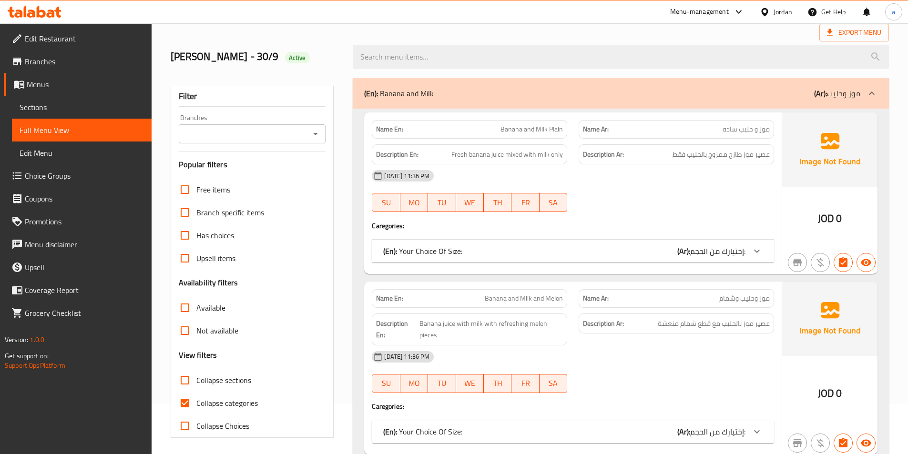
scroll to position [143, 0]
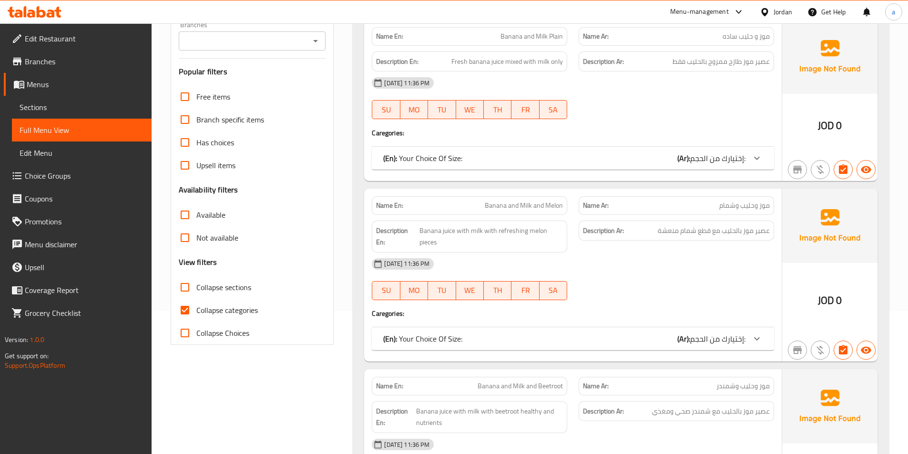
click at [197, 316] on span "Collapse categories" at bounding box center [226, 309] width 61 height 11
click at [196, 316] on input "Collapse categories" at bounding box center [184, 310] width 23 height 23
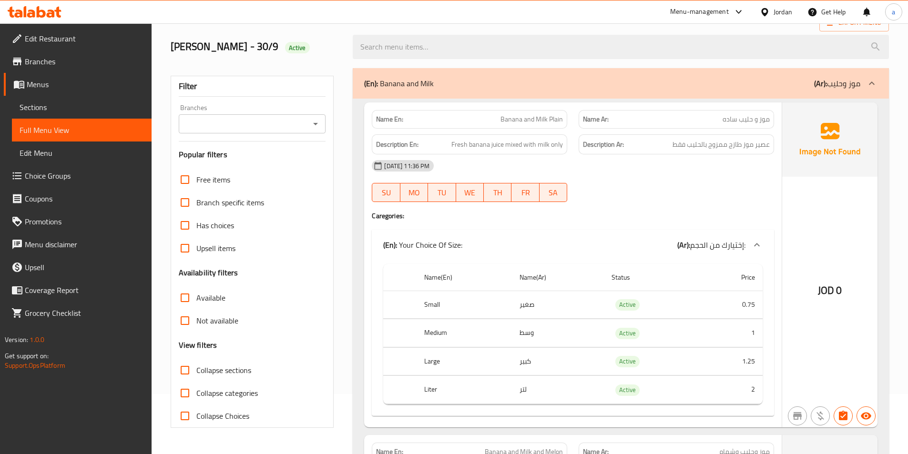
scroll to position [95, 0]
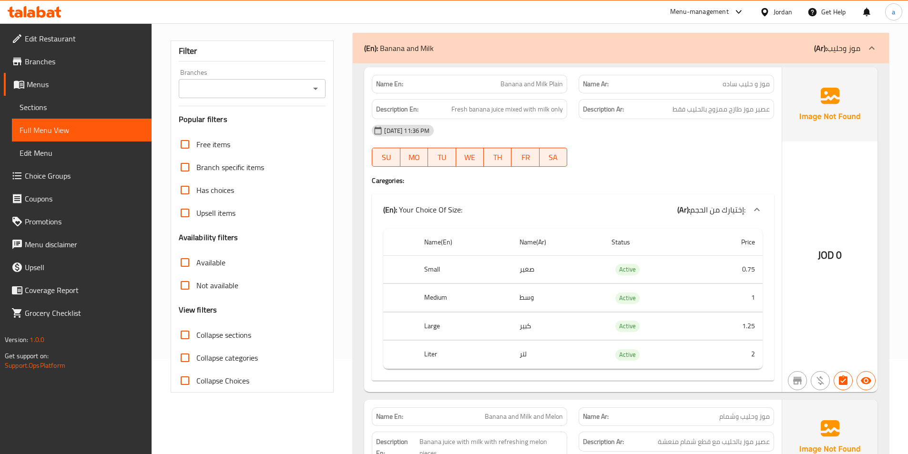
click at [208, 352] on span "Collapse categories" at bounding box center [226, 357] width 61 height 11
click at [196, 351] on input "Collapse categories" at bounding box center [184, 357] width 23 height 23
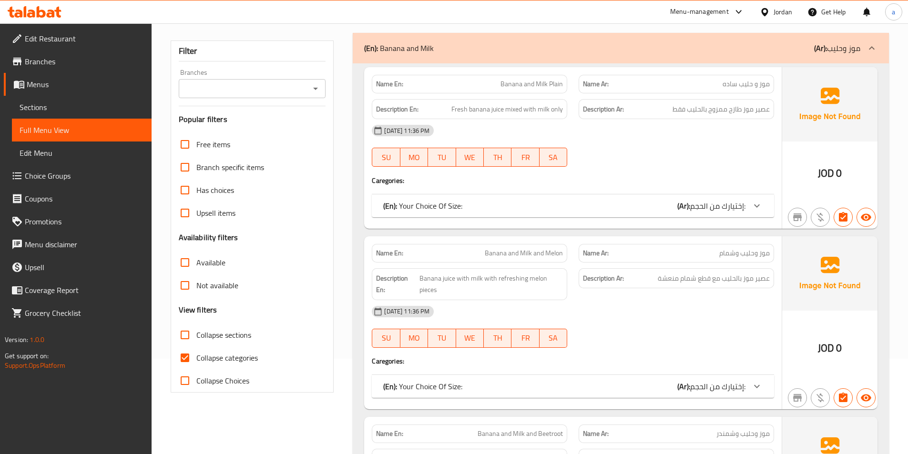
click at [231, 354] on span "Collapse categories" at bounding box center [226, 357] width 61 height 11
click at [196, 354] on input "Collapse categories" at bounding box center [184, 357] width 23 height 23
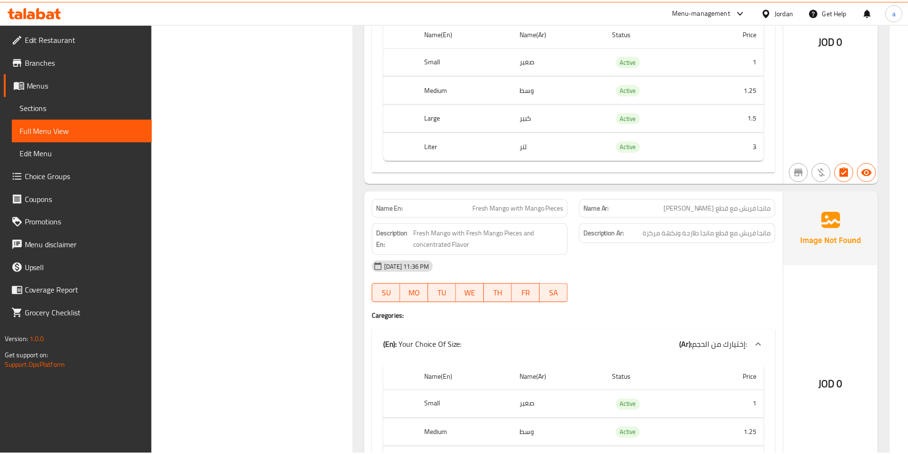
scroll to position [17275, 0]
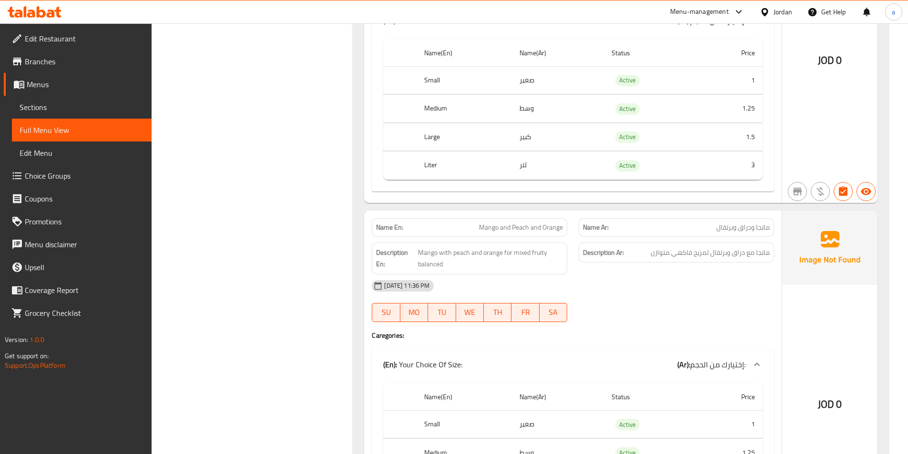
click at [518, 231] on span "Mango and Peach and Orange" at bounding box center [521, 228] width 84 height 10
copy span "Peach"
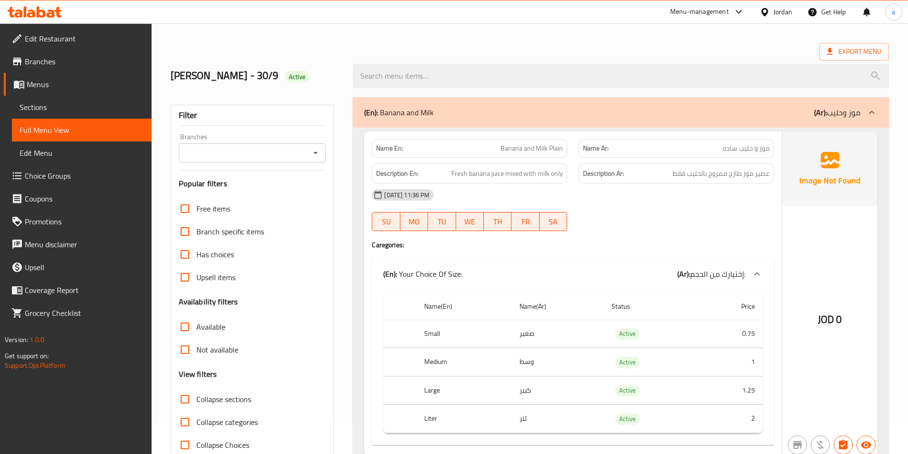
scroll to position [48, 0]
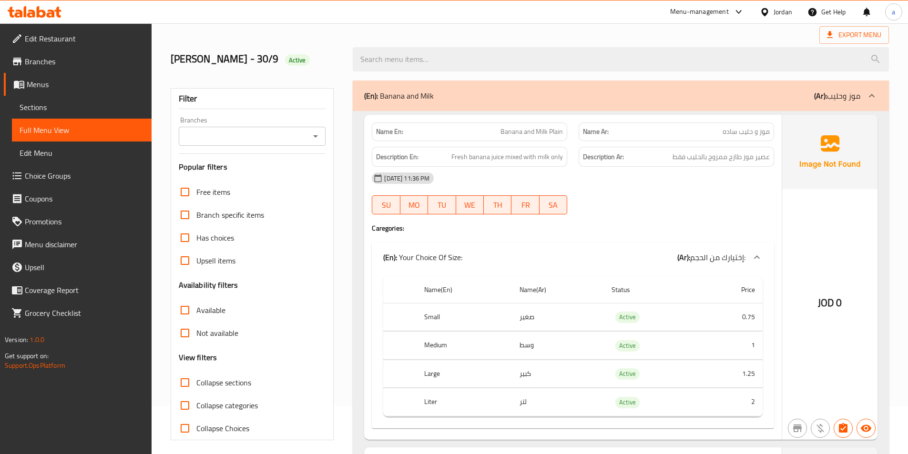
click at [206, 403] on span "Collapse categories" at bounding box center [226, 405] width 61 height 11
click at [196, 403] on input "Collapse categories" at bounding box center [184, 405] width 23 height 23
checkbox input "true"
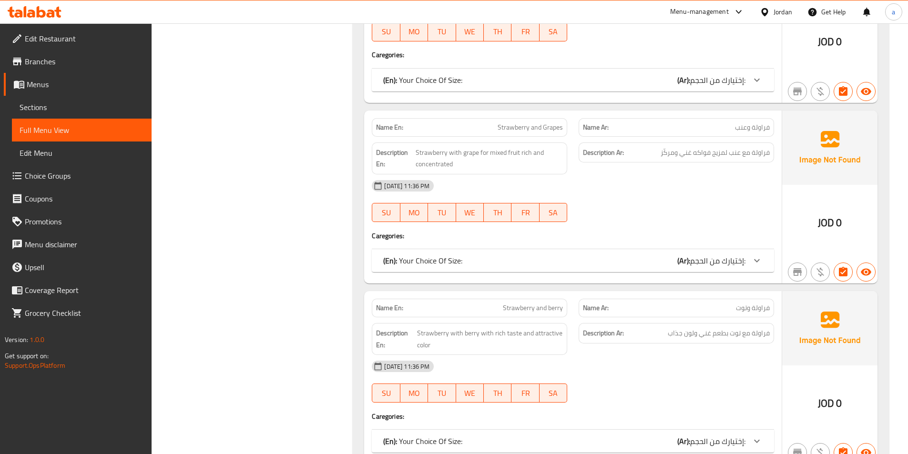
scroll to position [2096, 0]
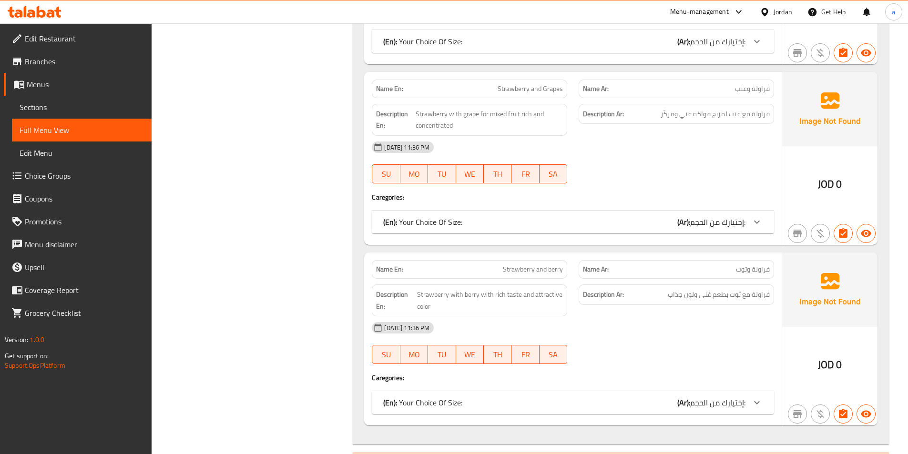
click at [525, 84] on span "Strawberry and Grapes" at bounding box center [529, 89] width 65 height 10
copy span "Strawberry and Grapes"
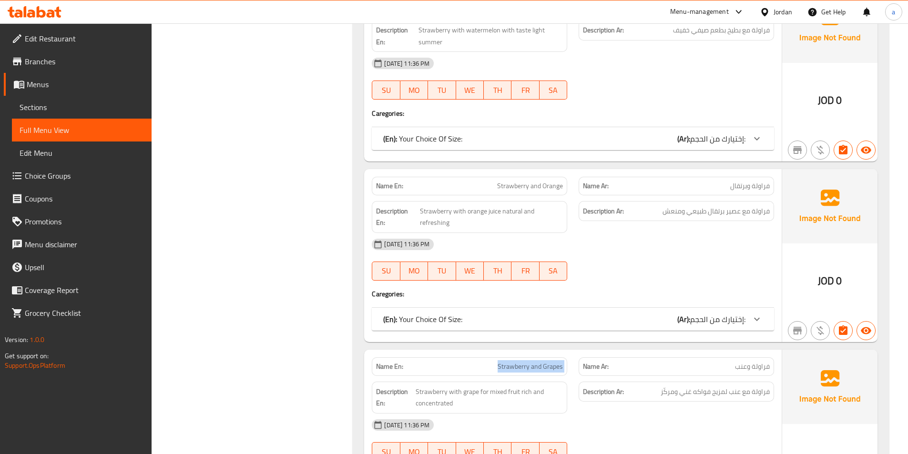
scroll to position [1906, 0]
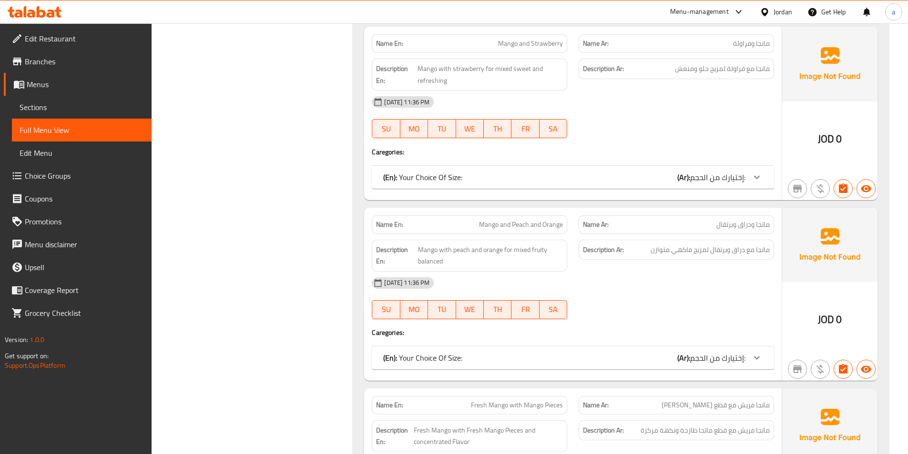
scroll to position [9005, 0]
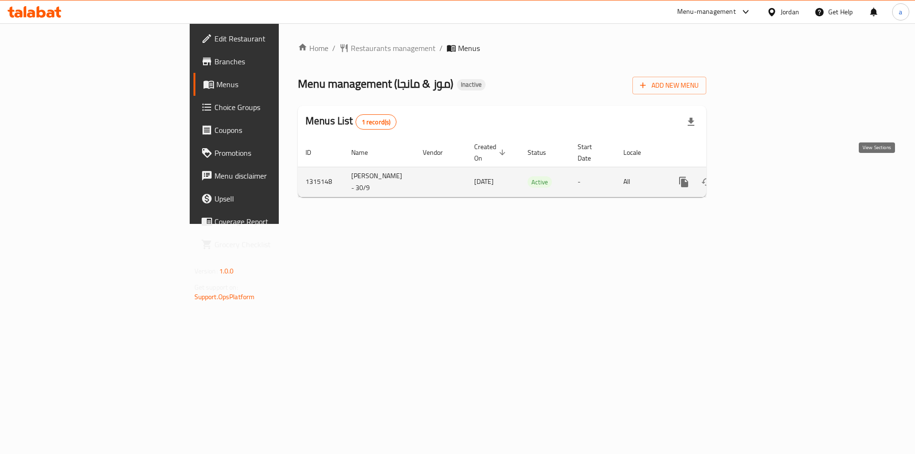
click at [764, 173] on link "enhanced table" at bounding box center [752, 182] width 23 height 23
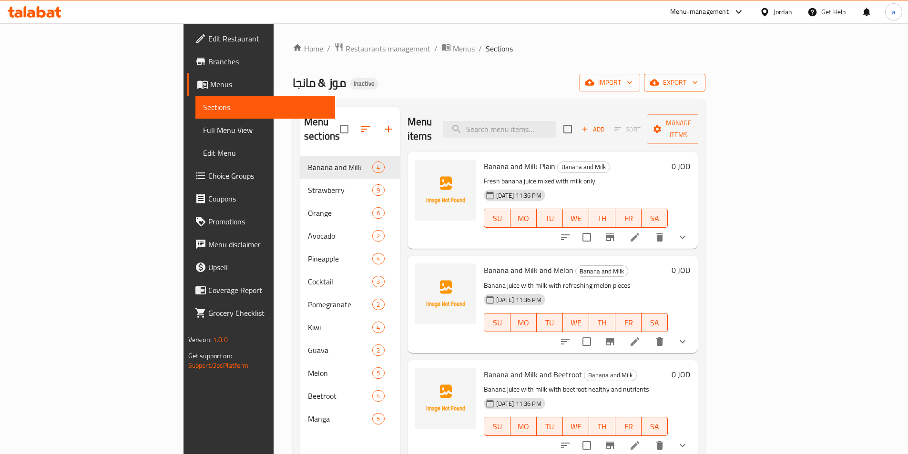
click at [698, 85] on span "export" at bounding box center [674, 83] width 46 height 12
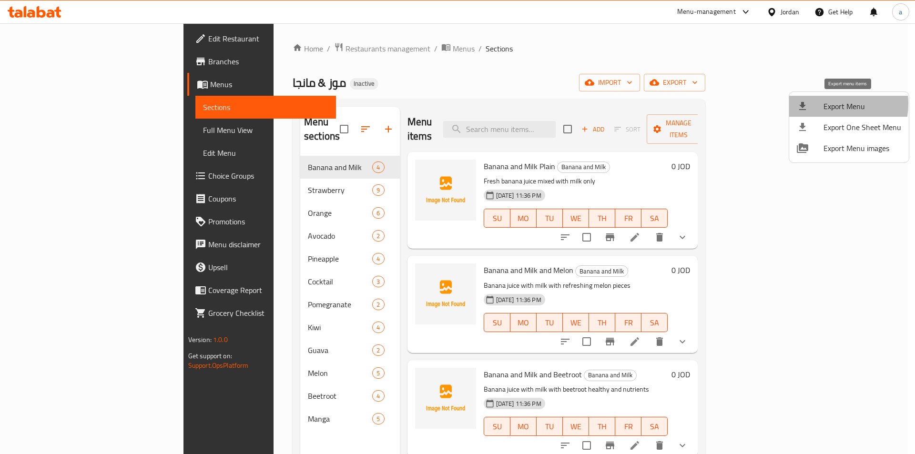
click at [827, 104] on span "Export Menu" at bounding box center [862, 106] width 78 height 11
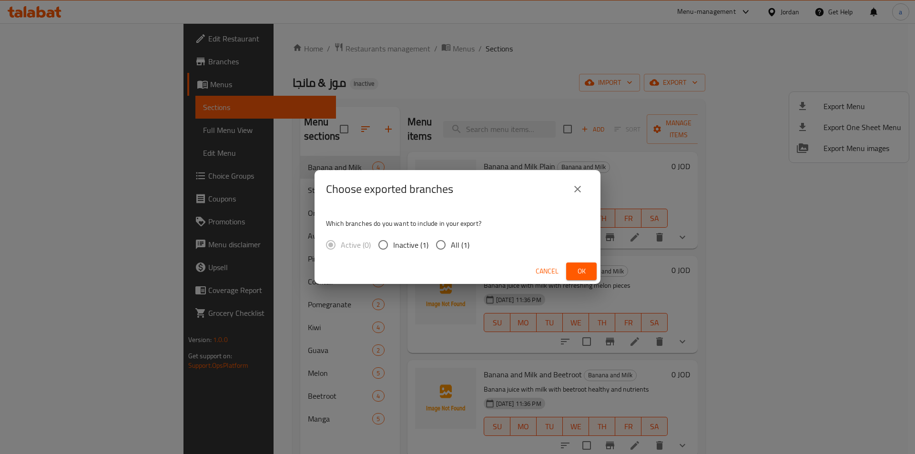
click at [461, 247] on span "All (1)" at bounding box center [460, 244] width 19 height 11
click at [451, 247] on input "All (1)" at bounding box center [441, 245] width 20 height 20
radio input "true"
click at [569, 266] on button "Ok" at bounding box center [581, 272] width 30 height 18
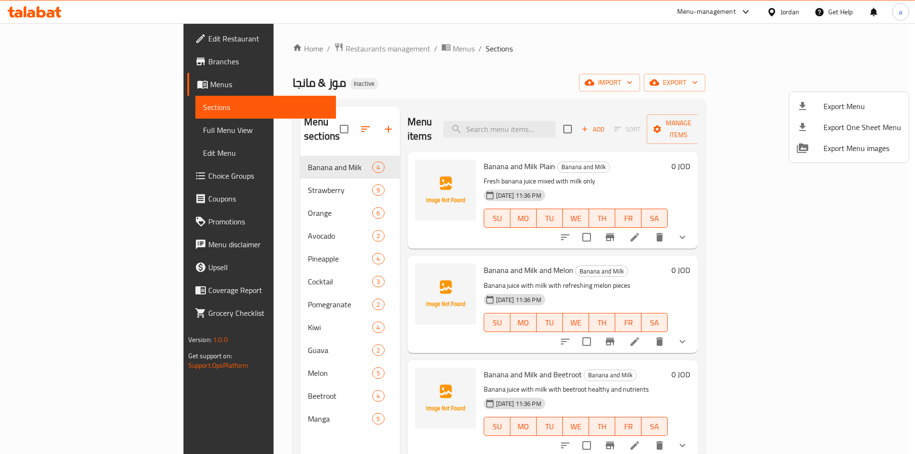
click at [91, 134] on div at bounding box center [457, 227] width 915 height 454
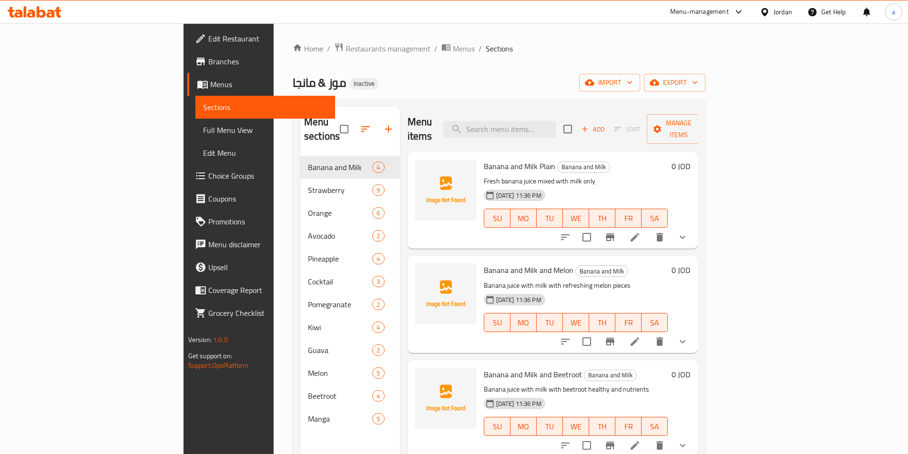
click at [208, 59] on span "Branches" at bounding box center [267, 61] width 119 height 11
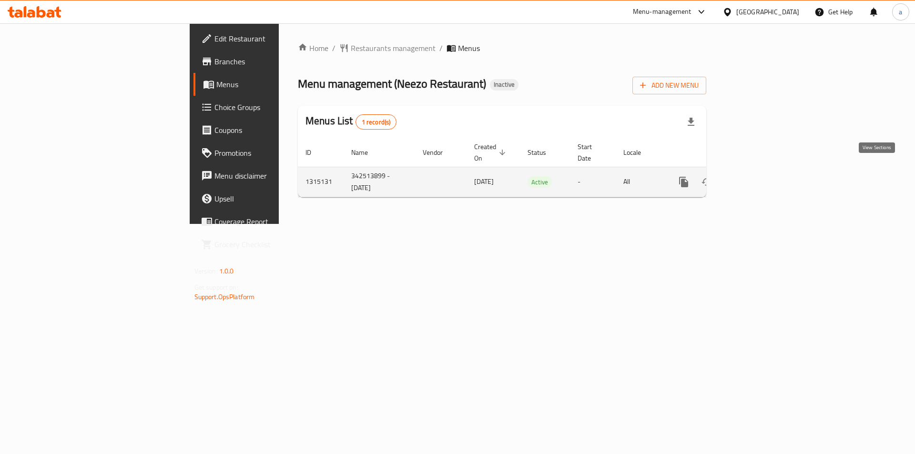
click at [764, 171] on link "enhanced table" at bounding box center [752, 182] width 23 height 23
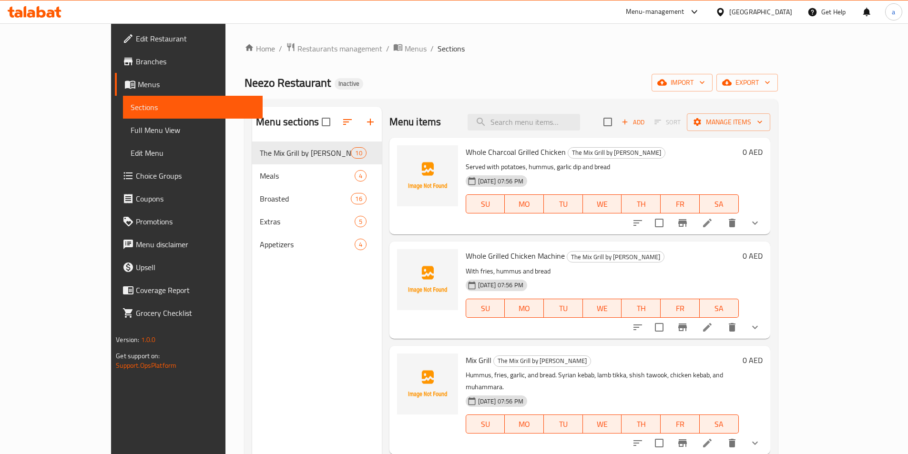
click at [131, 130] on span "Full Menu View" at bounding box center [193, 129] width 124 height 11
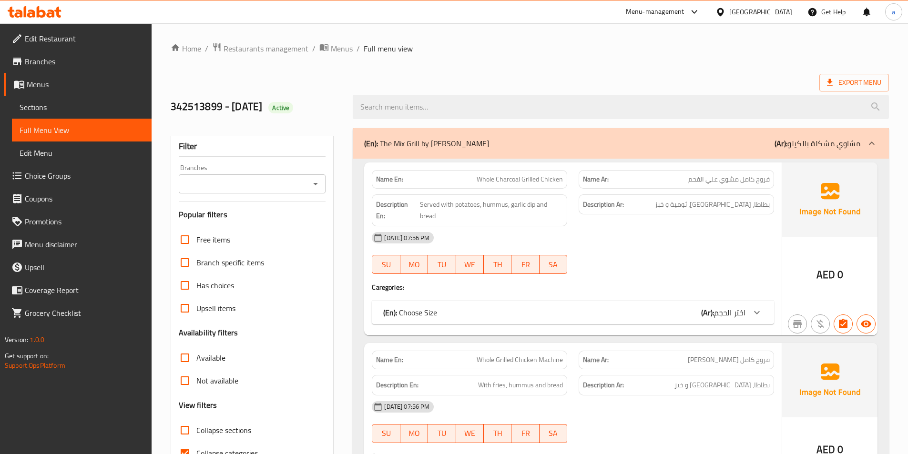
click at [261, 82] on div "Export Menu" at bounding box center [530, 83] width 718 height 18
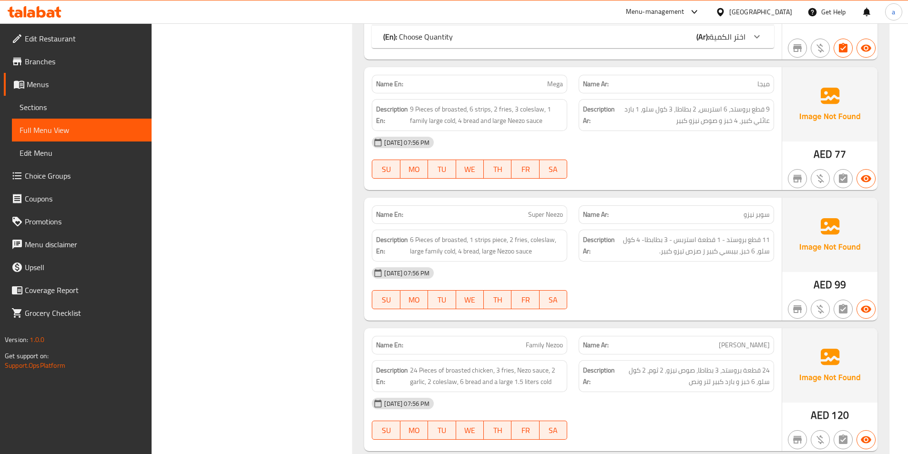
scroll to position [4599, 0]
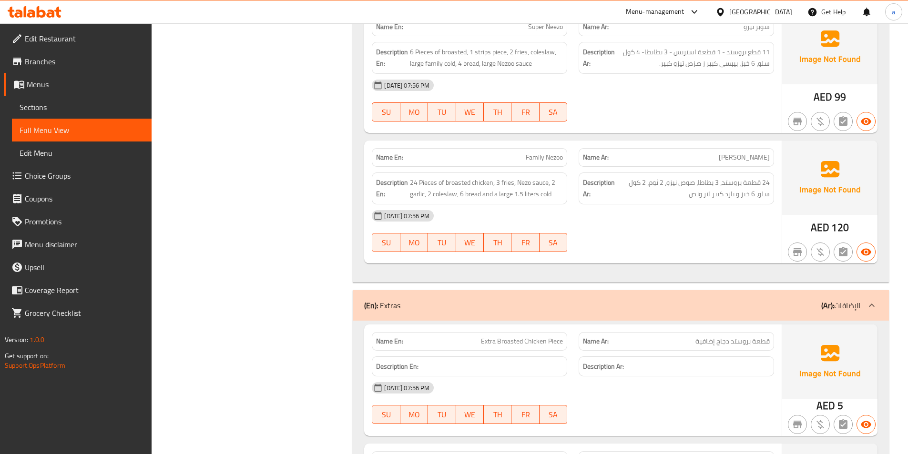
click at [97, 102] on span "Sections" at bounding box center [82, 106] width 124 height 11
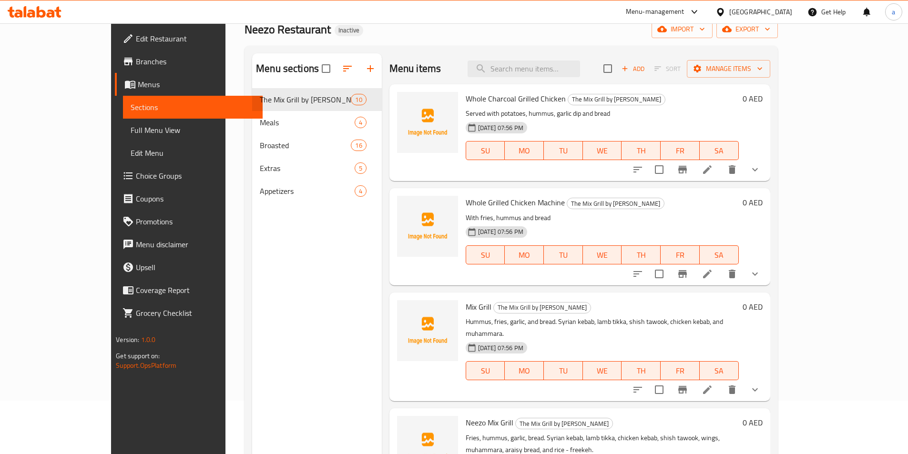
scroll to position [38, 0]
